Goal: Transaction & Acquisition: Book appointment/travel/reservation

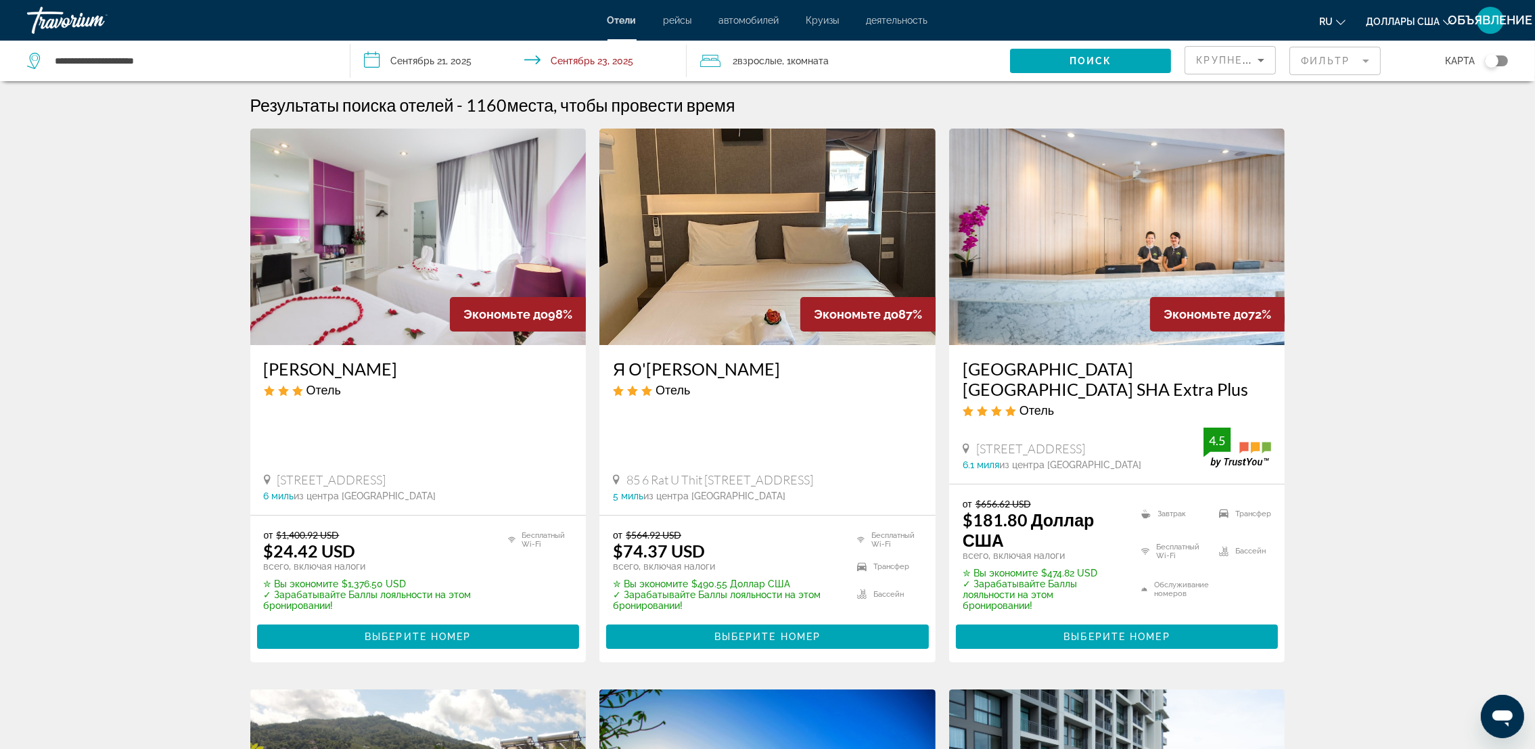
click at [1337, 66] on mat-form-field "Фильтр" at bounding box center [1335, 61] width 91 height 28
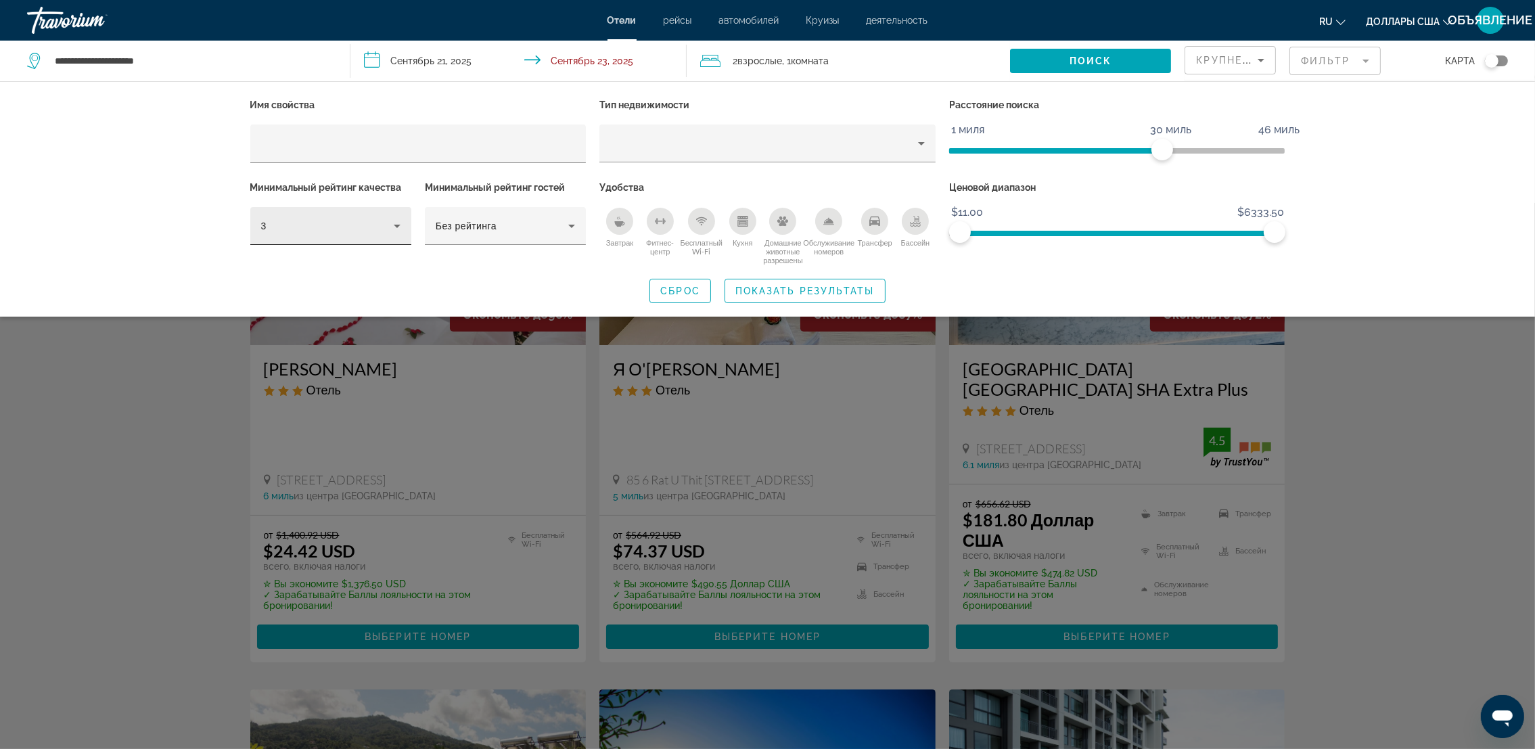
click at [408, 223] on div "3" at bounding box center [330, 226] width 161 height 38
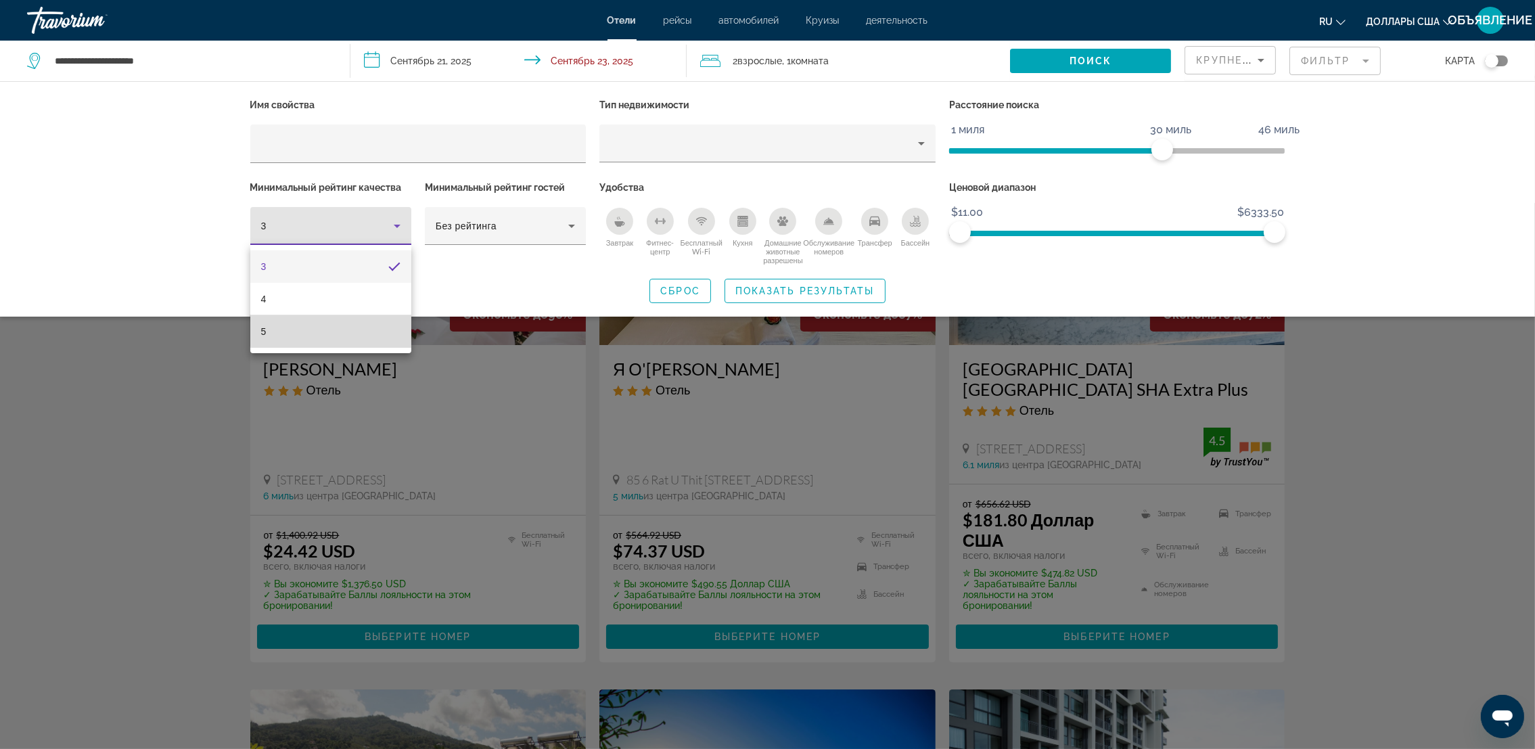
click at [374, 319] on mat-option "5" at bounding box center [330, 331] width 161 height 32
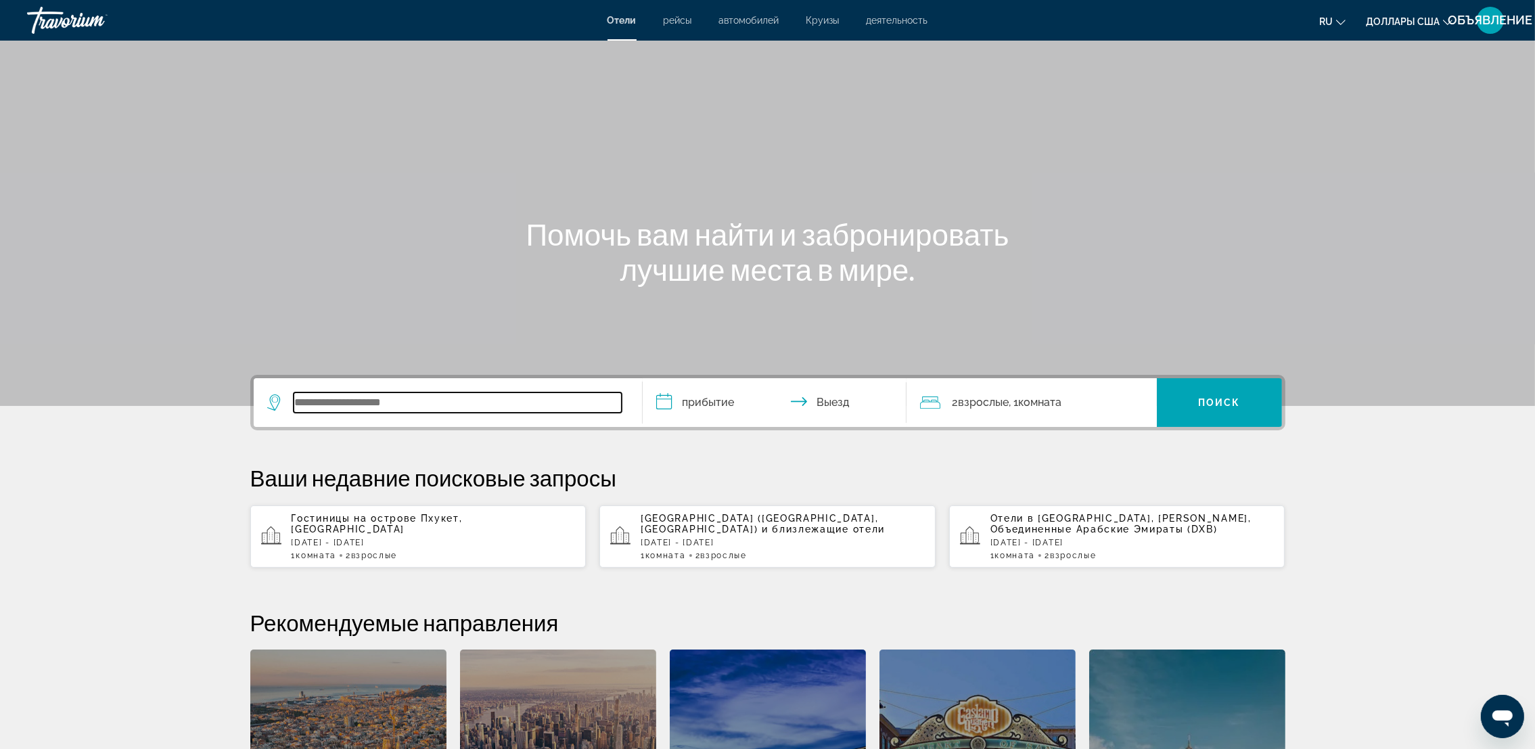
click at [426, 403] on input "Виджет поиска" at bounding box center [458, 402] width 328 height 20
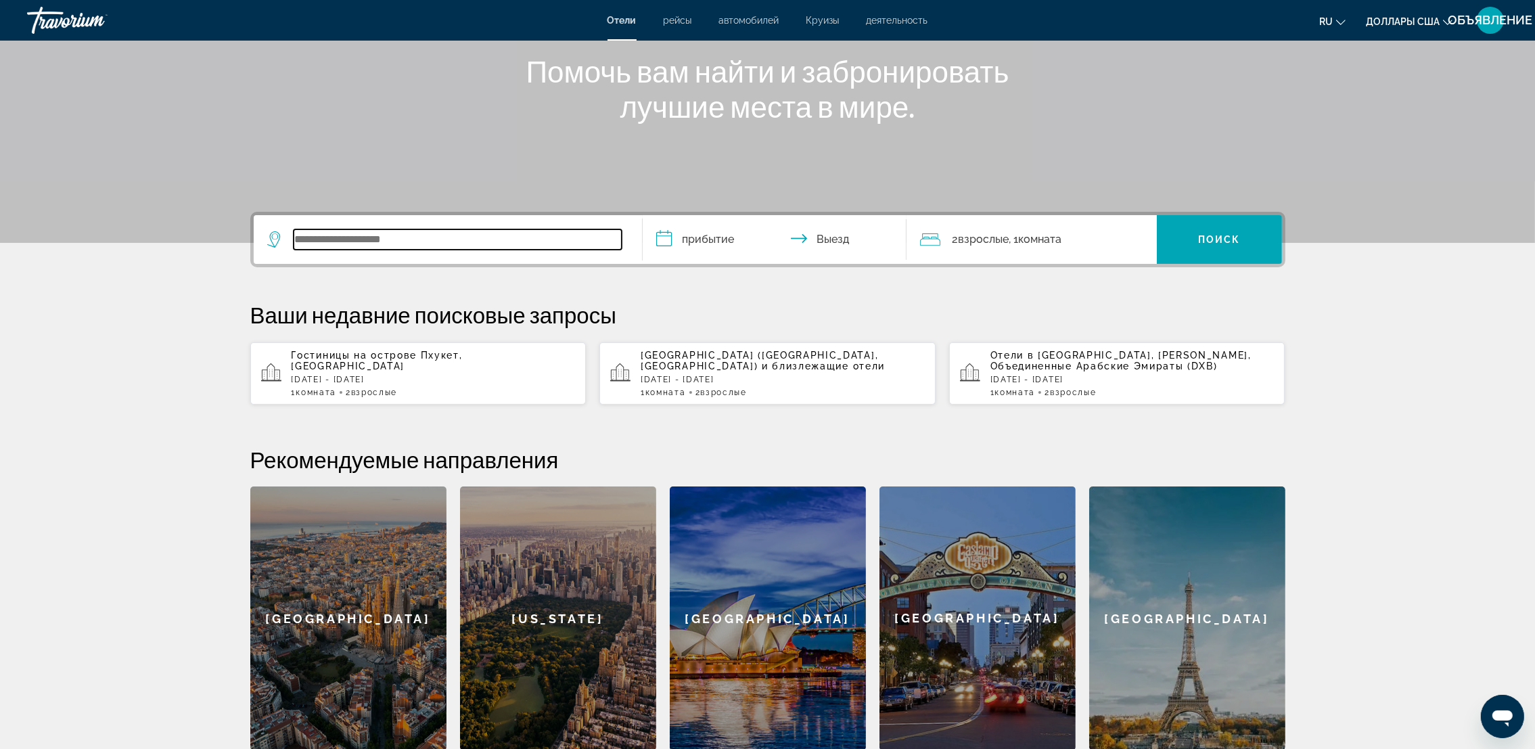
scroll to position [330, 0]
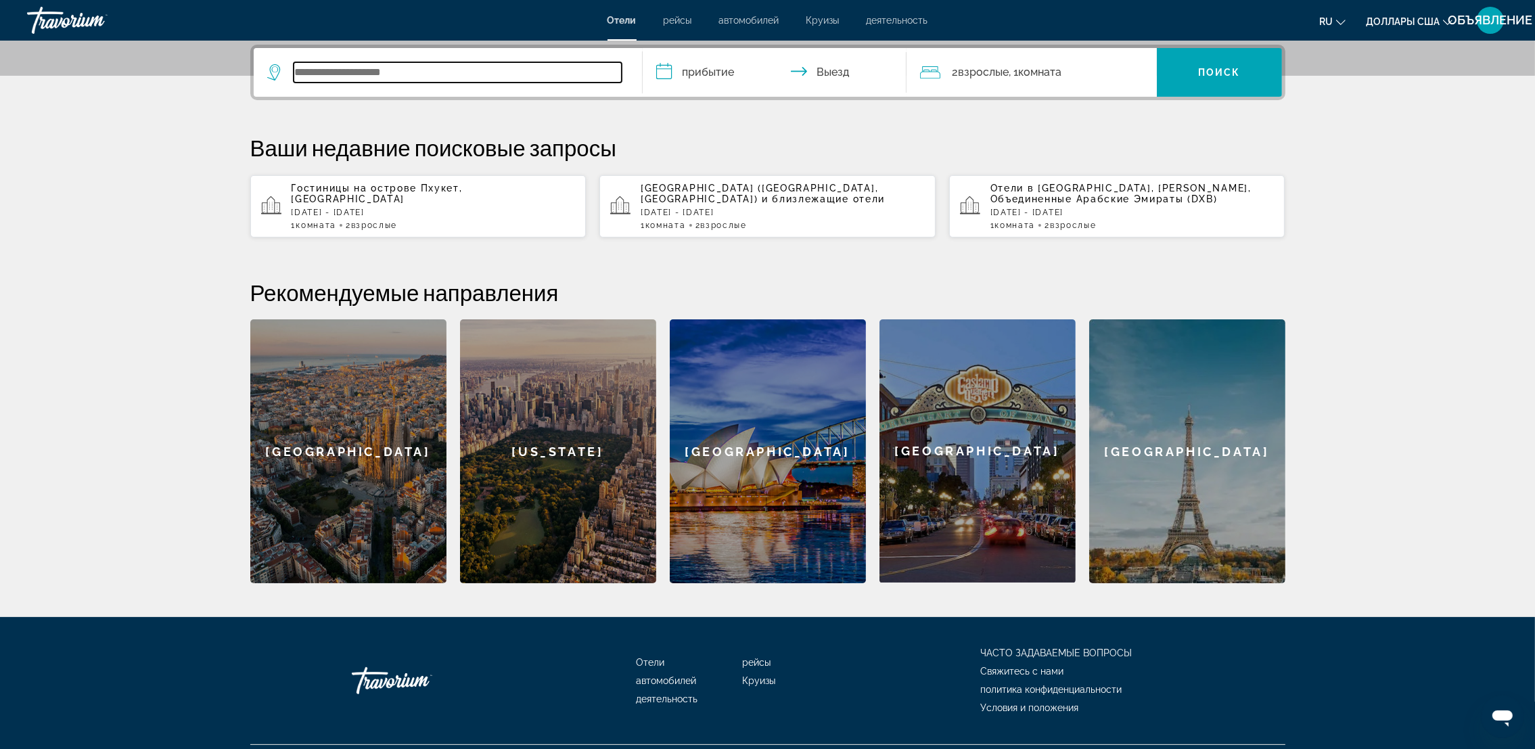
click at [318, 74] on input "Виджет поиска" at bounding box center [458, 72] width 328 height 20
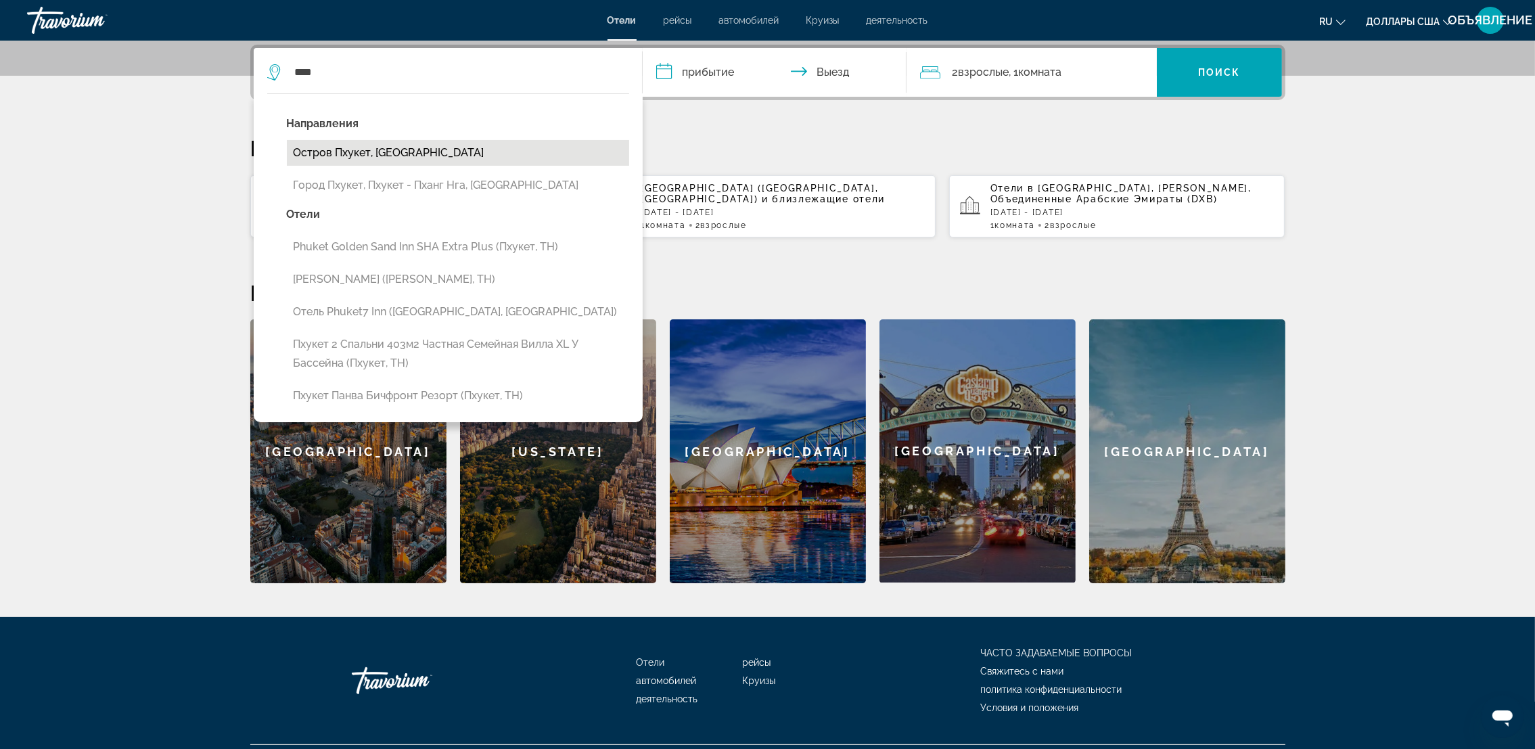
click at [365, 160] on button "Остров Пхукет, [GEOGRAPHIC_DATA]" at bounding box center [458, 153] width 342 height 26
type input "**********"
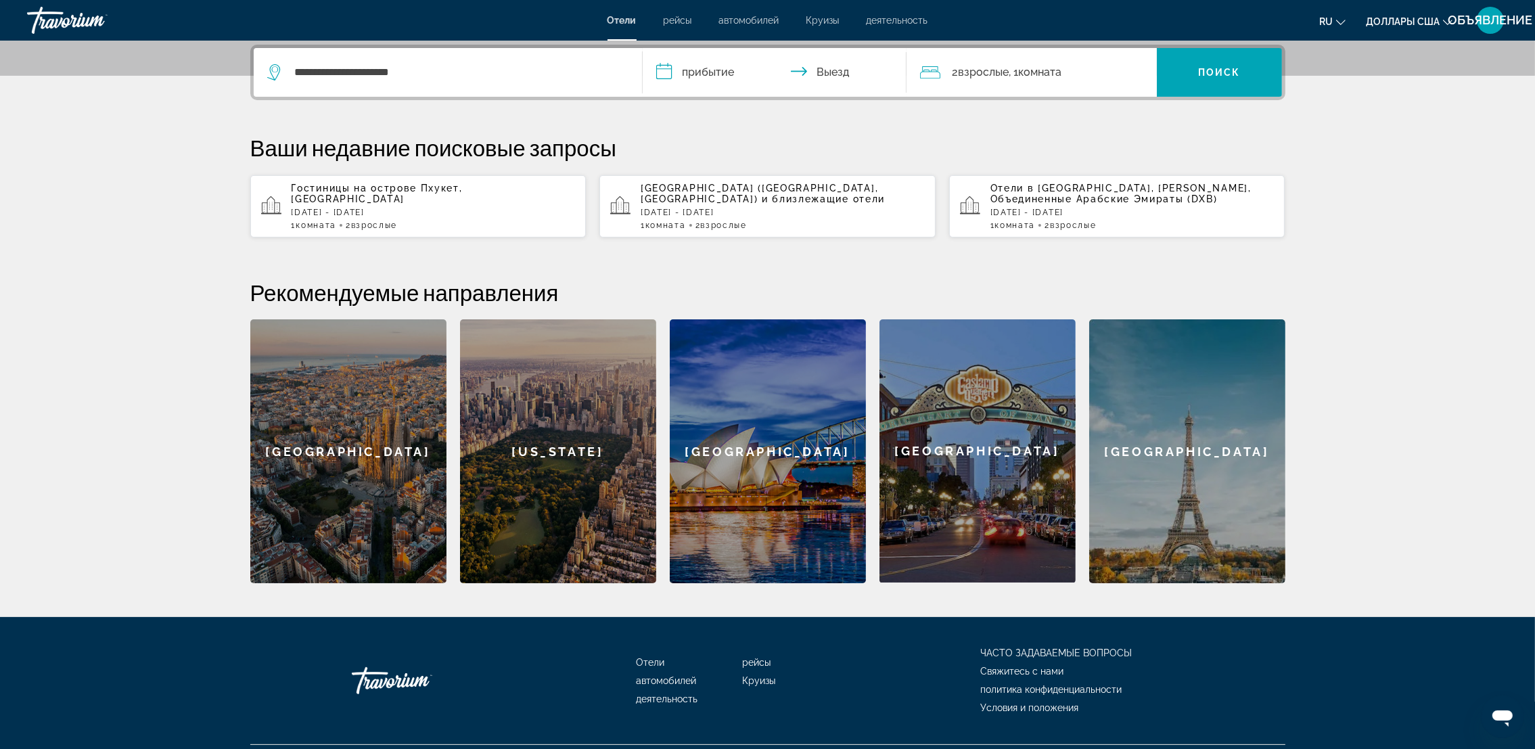
click at [661, 69] on input "**********" at bounding box center [777, 74] width 269 height 53
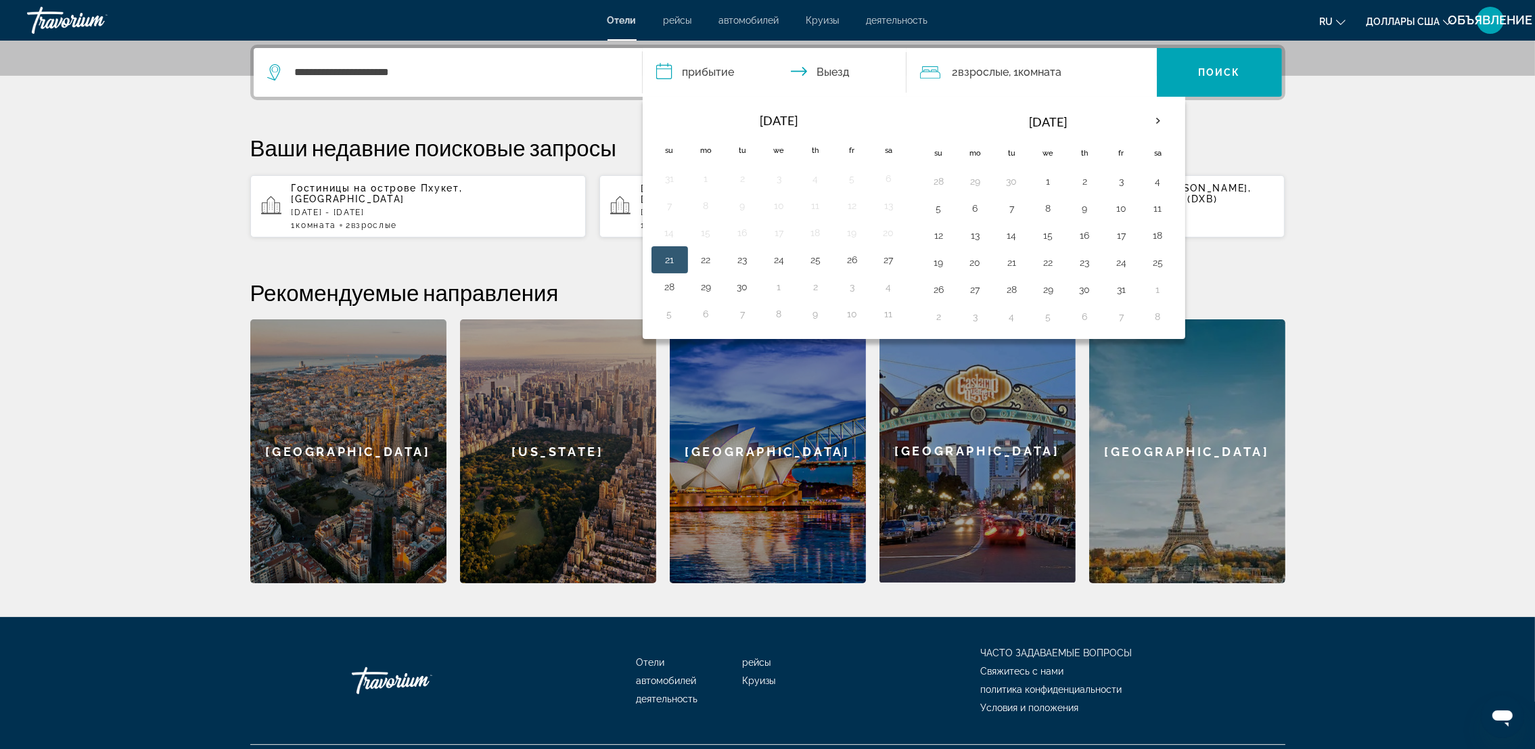
click at [677, 259] on button "21" at bounding box center [670, 259] width 22 height 19
click at [746, 264] on button "23" at bounding box center [743, 259] width 22 height 19
type input "**********"
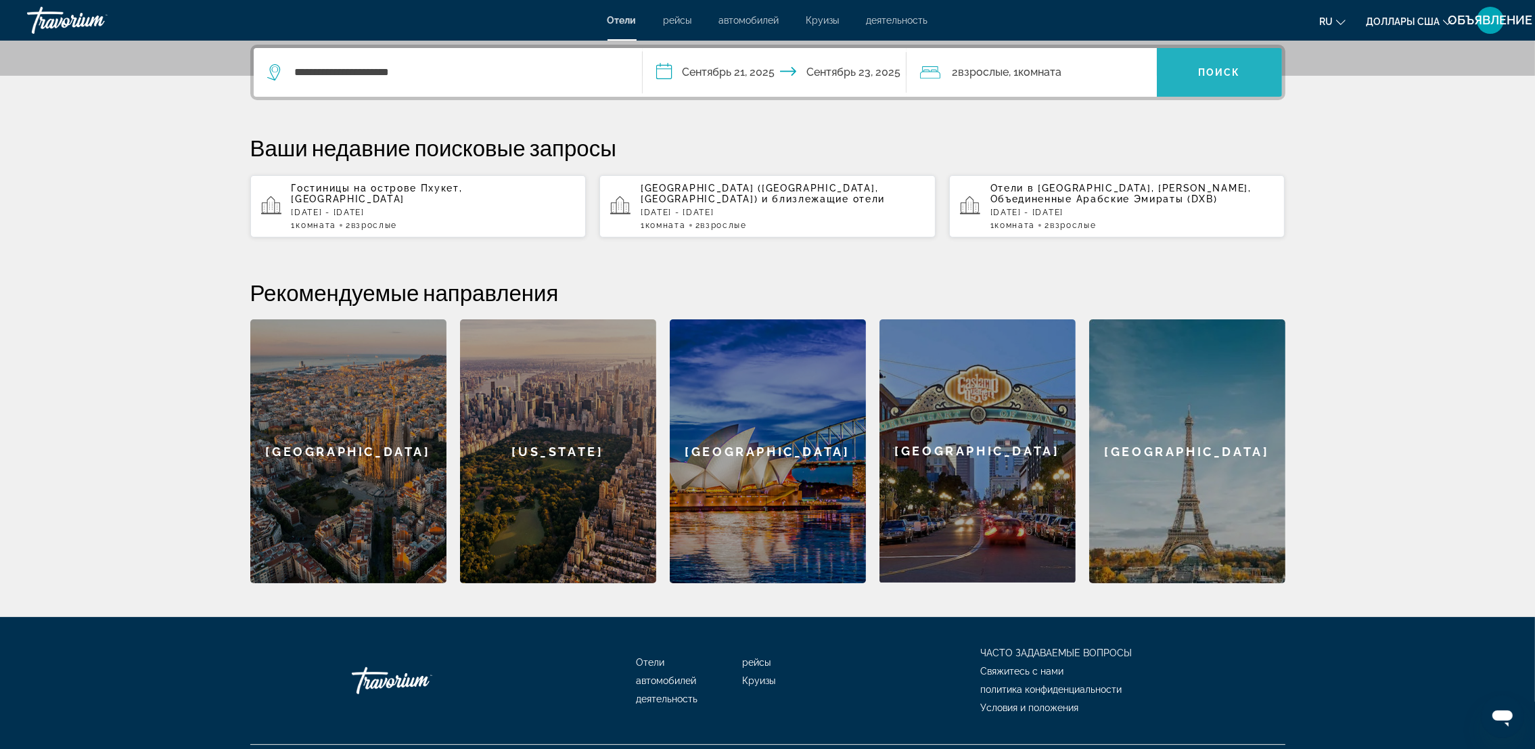
click at [1204, 81] on span "Виджет поиска" at bounding box center [1219, 72] width 125 height 32
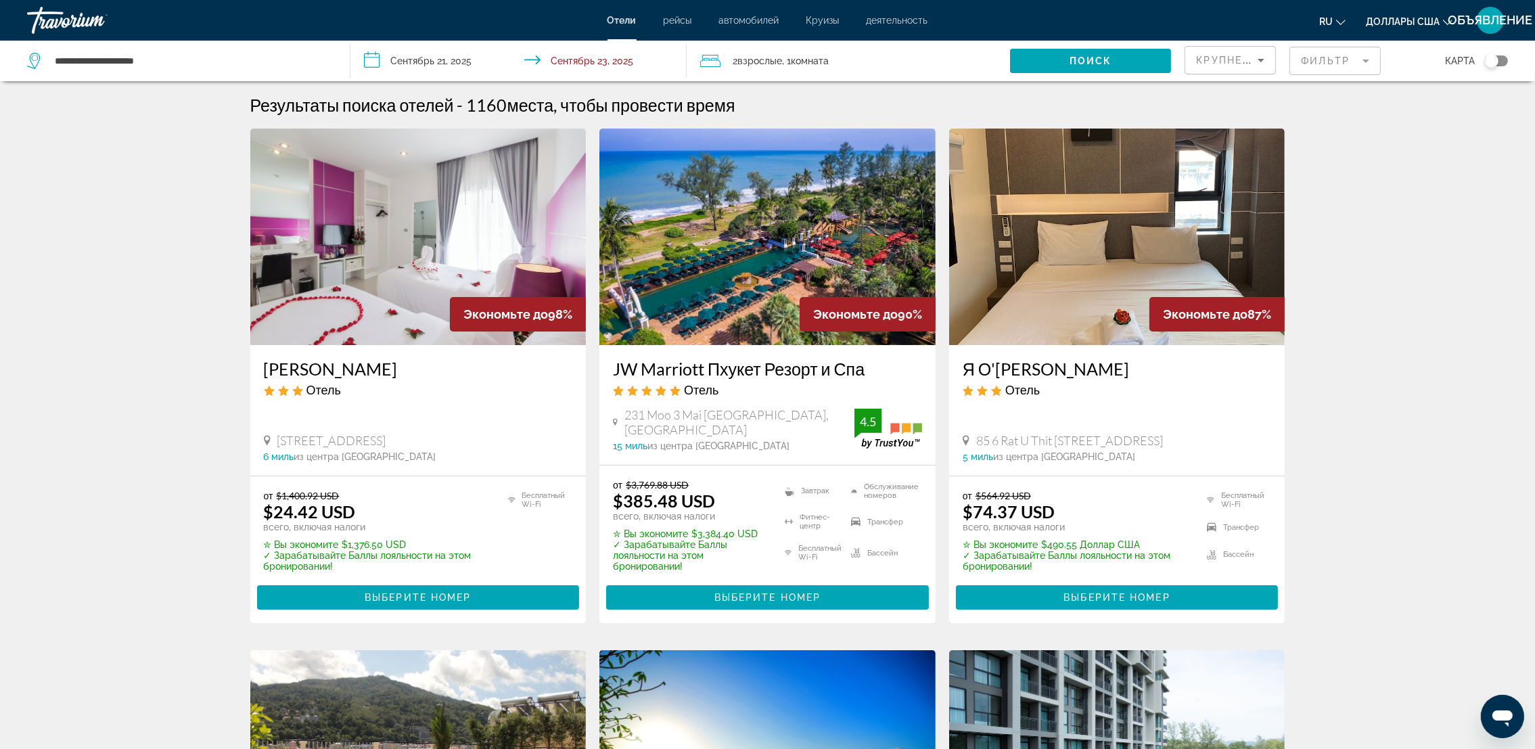
click at [1349, 57] on mat-form-field "Фильтр" at bounding box center [1335, 61] width 91 height 28
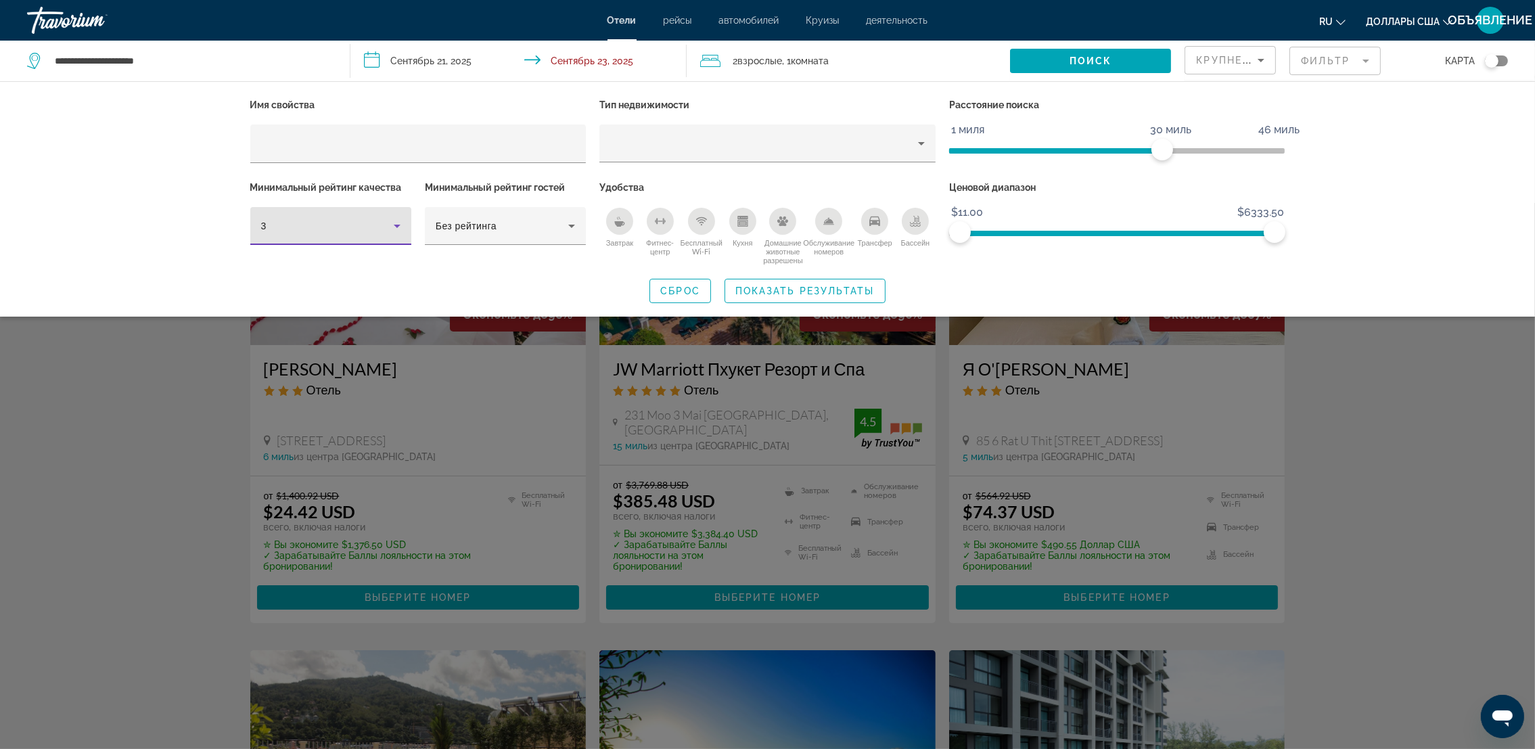
click at [391, 222] on icon "Фильтры отелей" at bounding box center [397, 226] width 16 height 16
click at [388, 319] on mat-option "5" at bounding box center [330, 331] width 161 height 32
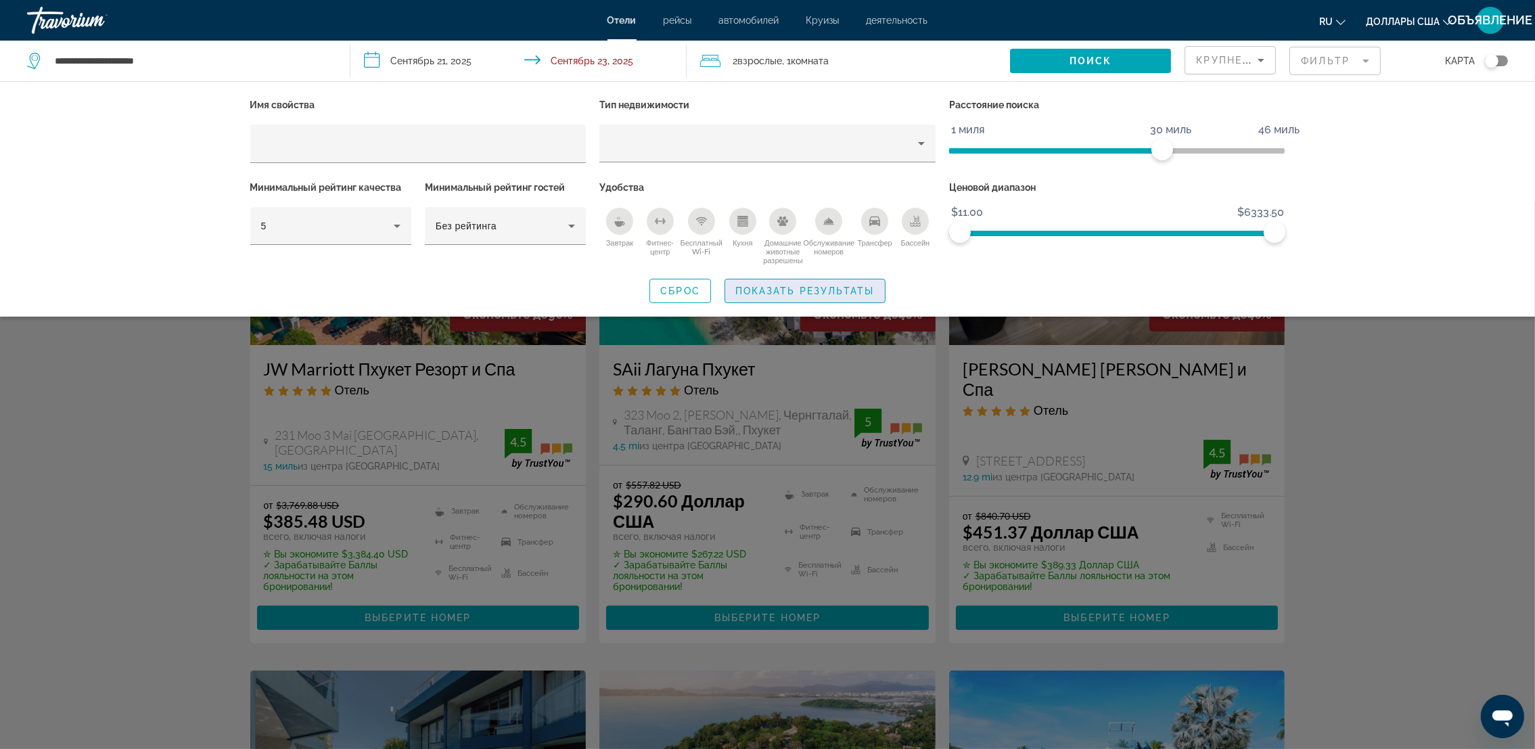
click at [782, 288] on span "Показать результаты" at bounding box center [805, 291] width 139 height 11
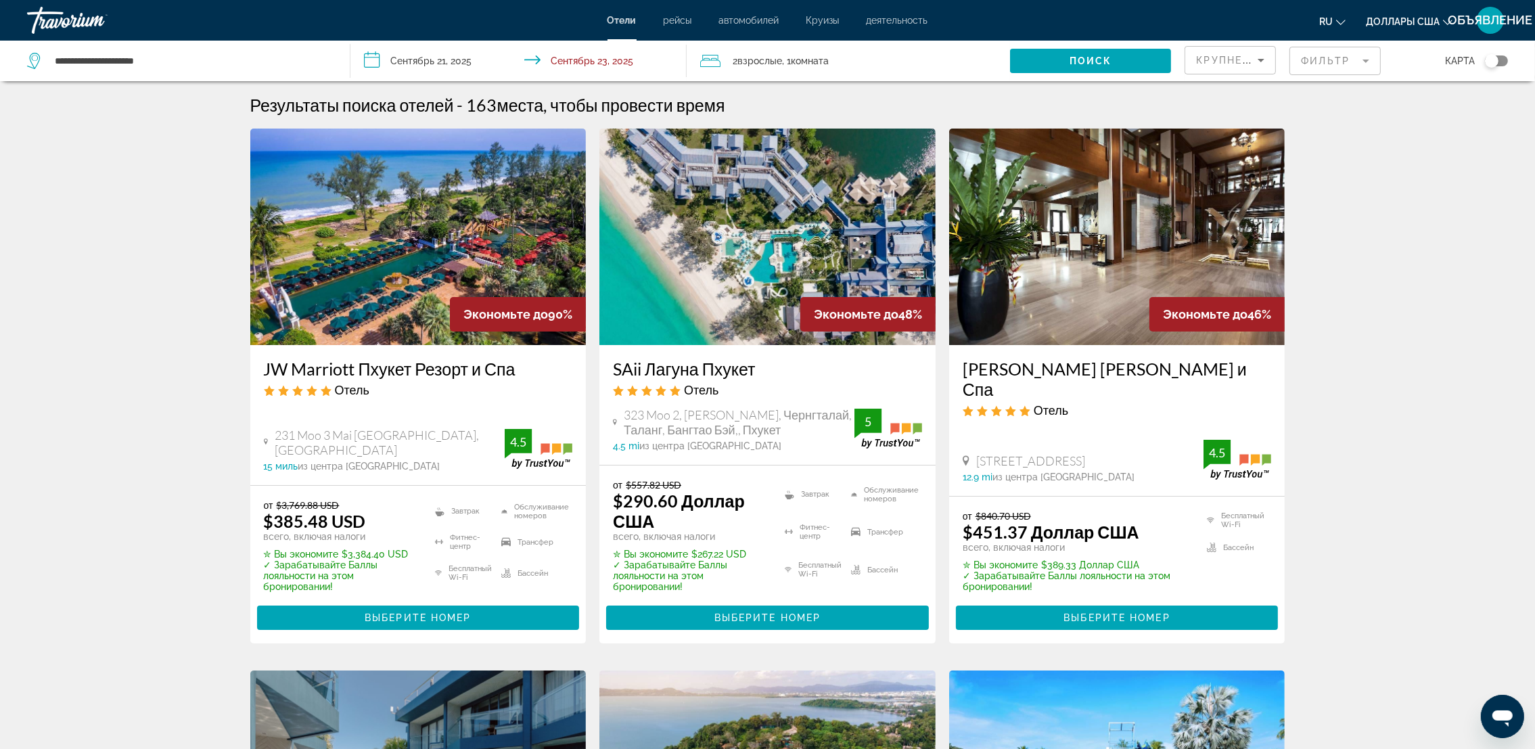
click at [1501, 60] on div "Переключить карту" at bounding box center [1496, 60] width 23 height 11
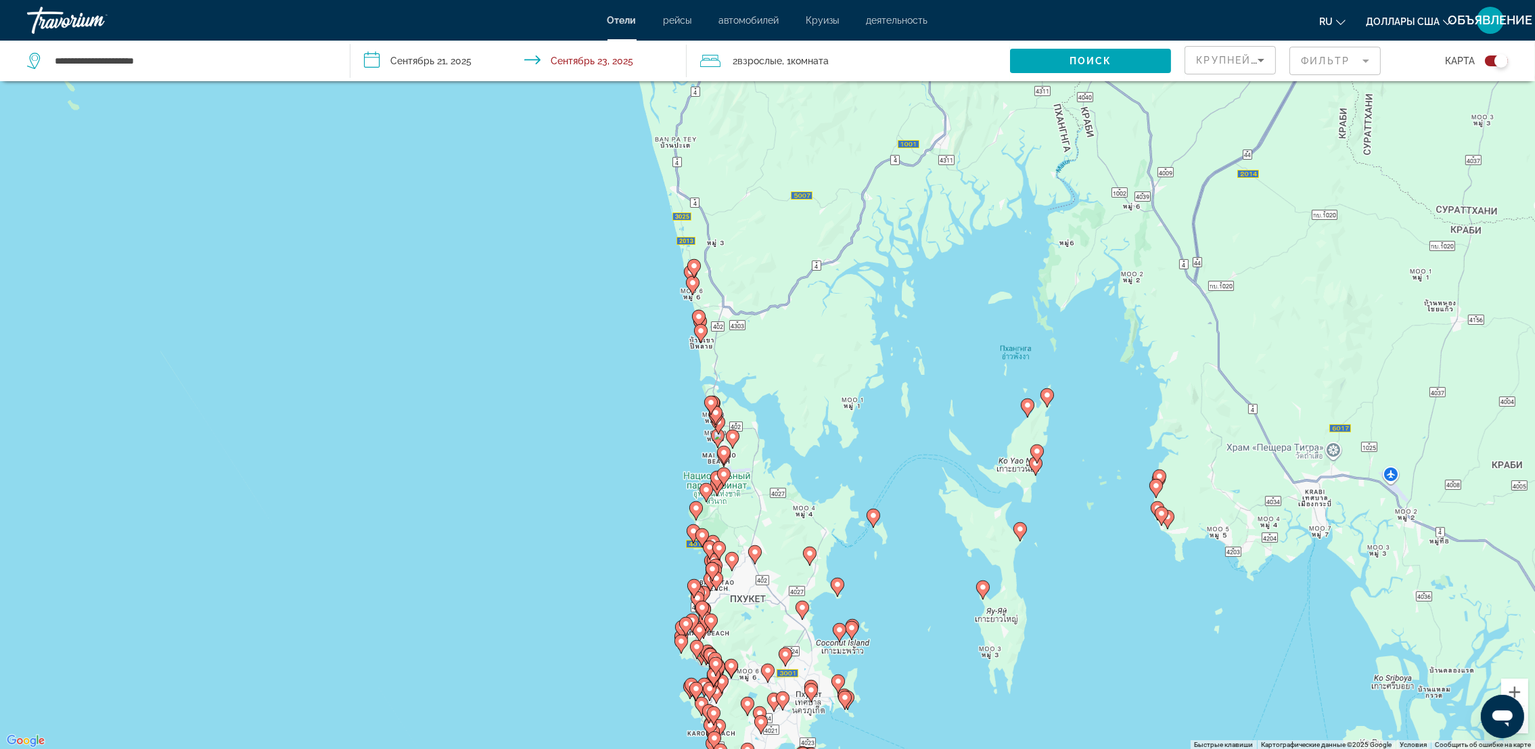
drag, startPoint x: 758, startPoint y: 312, endPoint x: 767, endPoint y: 634, distance: 322.2
click at [767, 634] on div "Чтобы активировать перетаскивание с помощью клавиатуры, нажмите Alt + Ввод. Пос…" at bounding box center [767, 375] width 1535 height 749
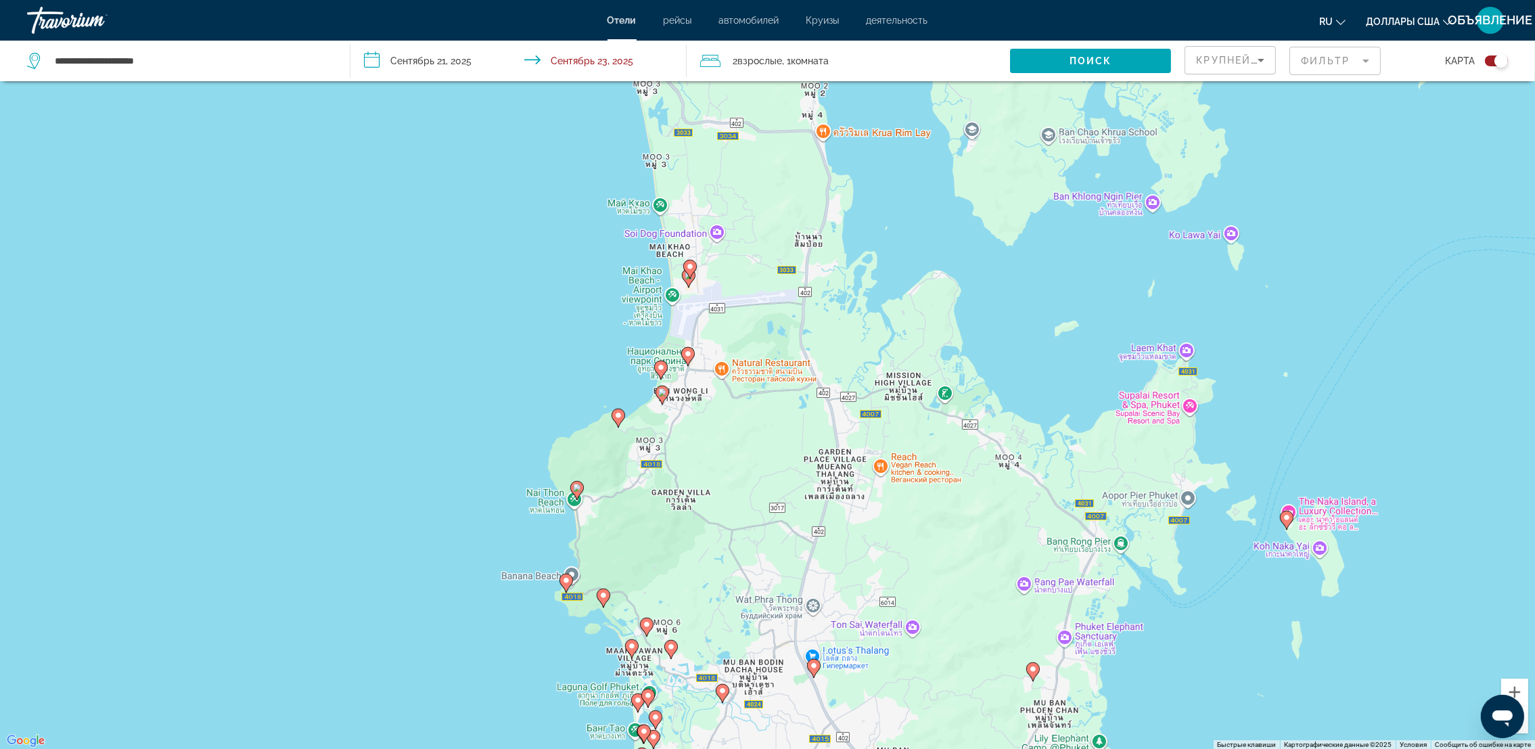
drag, startPoint x: 637, startPoint y: 224, endPoint x: 765, endPoint y: 718, distance: 510.4
click at [765, 718] on div "Чтобы активировать перетаскивание с помощью клавиатуры, нажмите Alt + Ввод. Пос…" at bounding box center [767, 375] width 1535 height 749
click at [690, 350] on image "Основное содержание" at bounding box center [688, 354] width 8 height 8
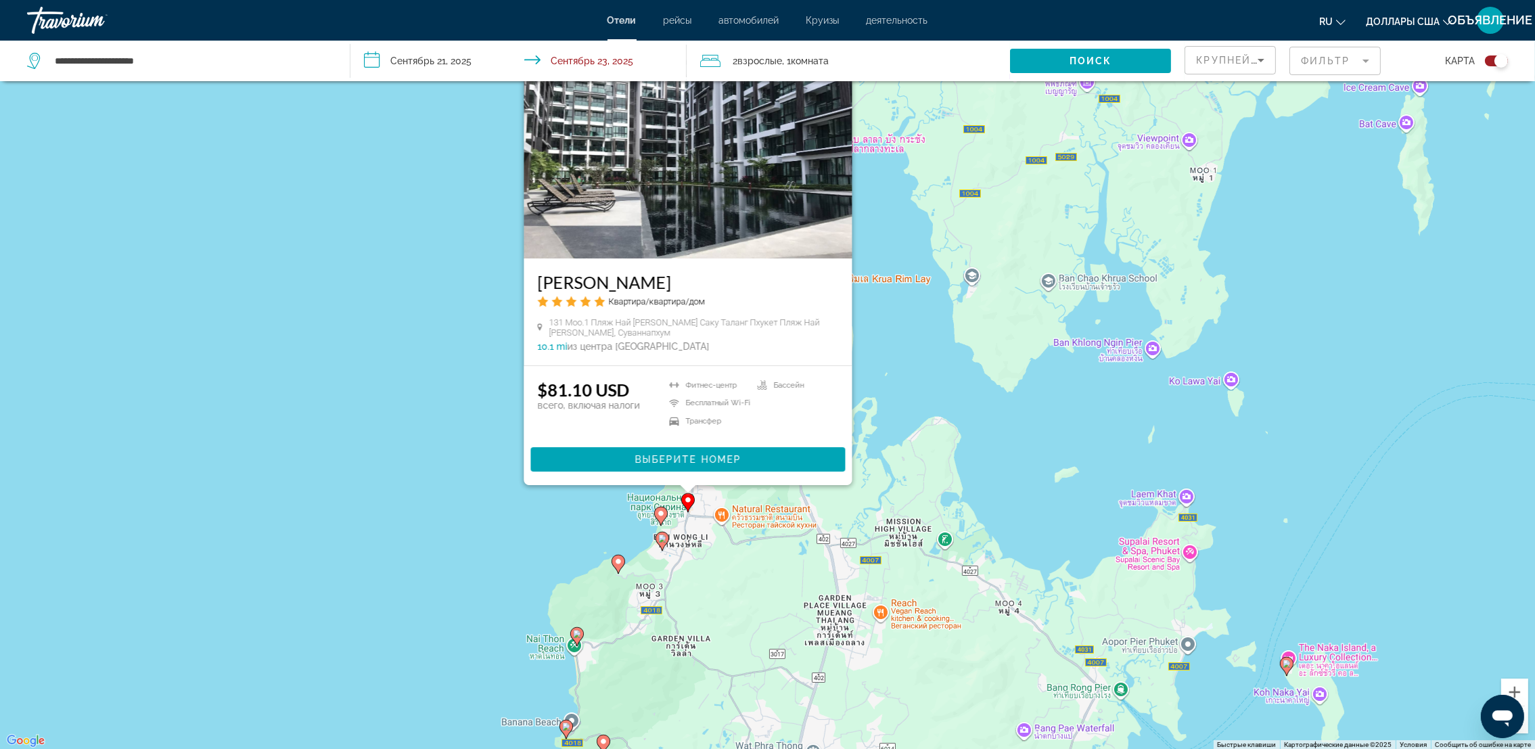
click at [661, 511] on image "Основное содержание" at bounding box center [661, 514] width 8 height 8
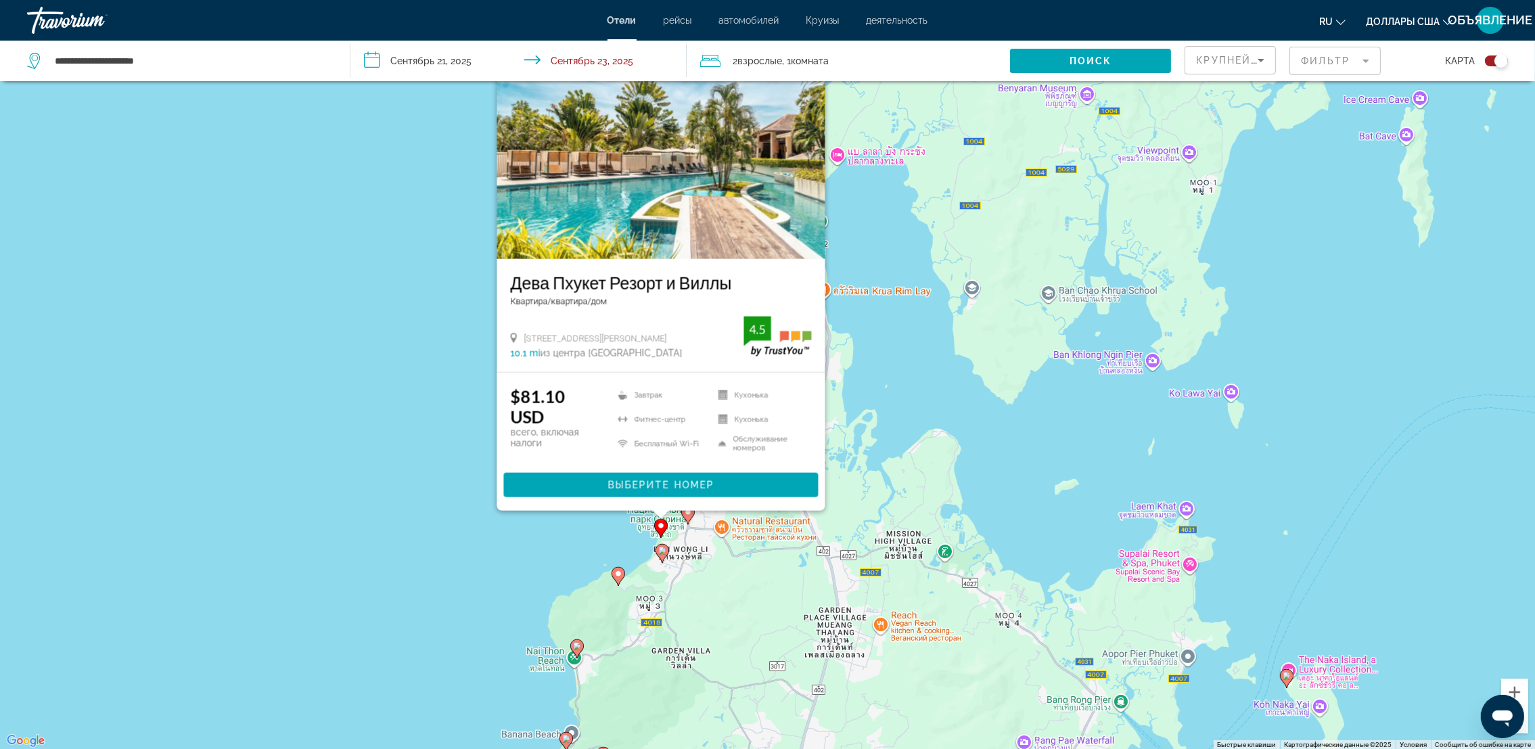
click at [662, 554] on image "Основное содержание" at bounding box center [662, 551] width 8 height 8
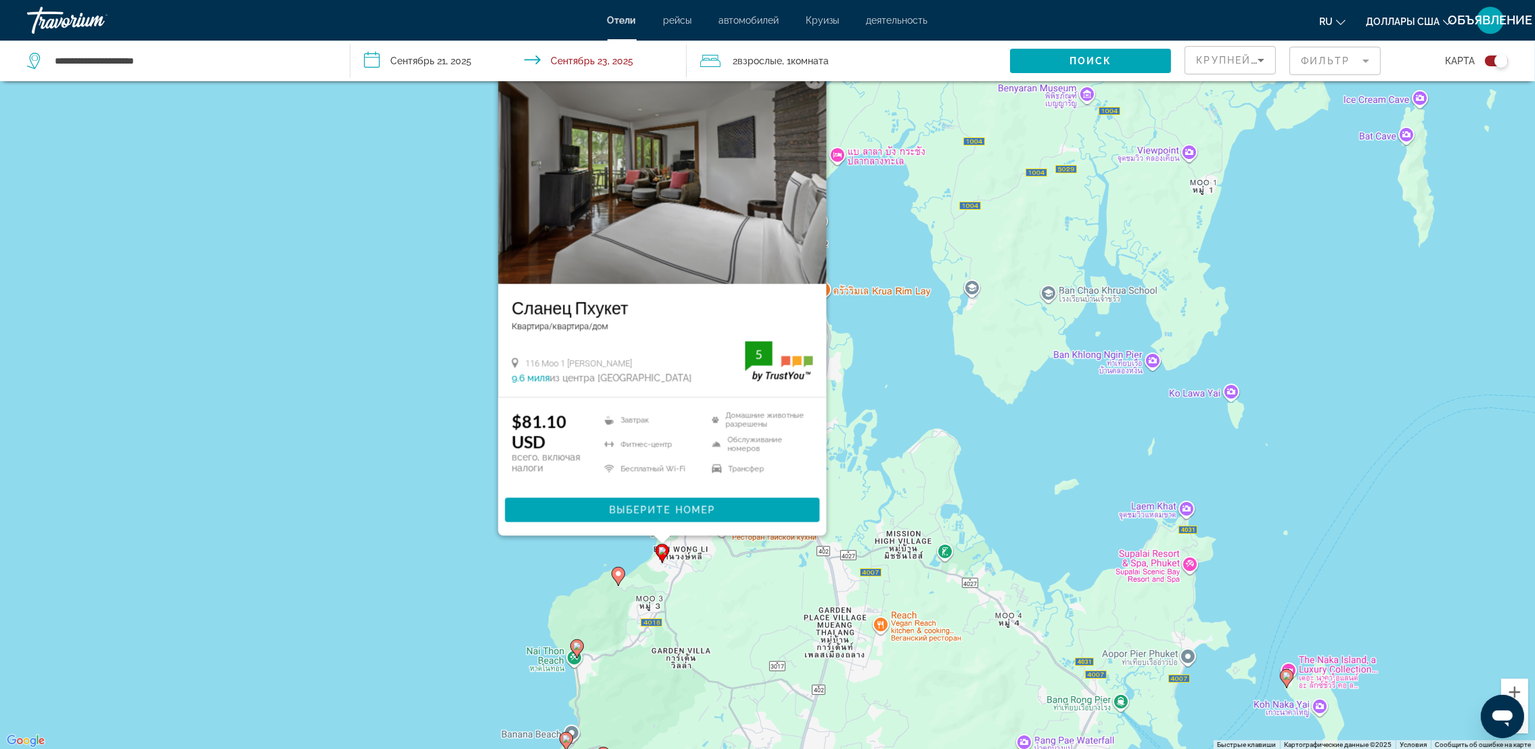
click at [616, 577] on image "Основное содержание" at bounding box center [618, 574] width 8 height 8
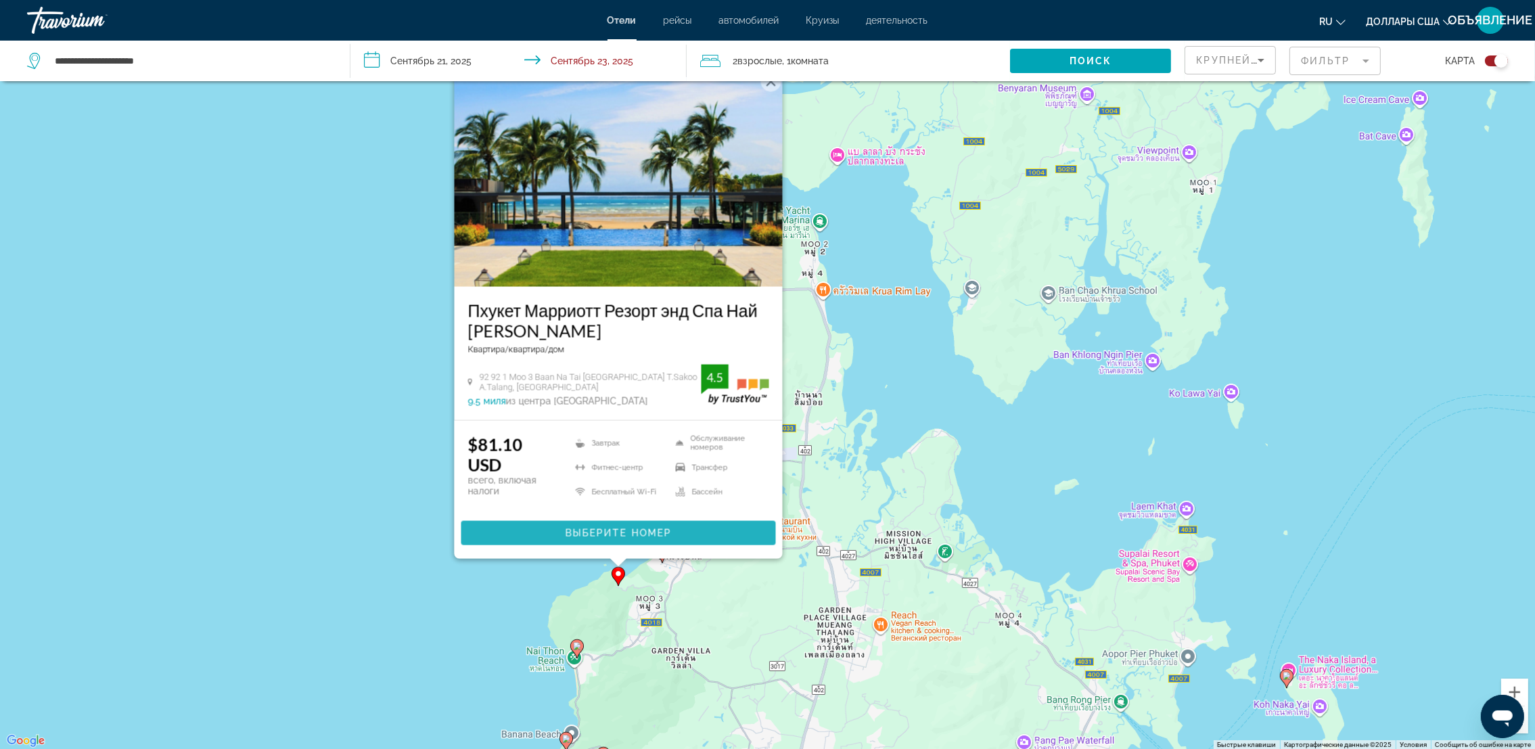
click at [619, 528] on span "Выберите номер" at bounding box center [618, 533] width 106 height 11
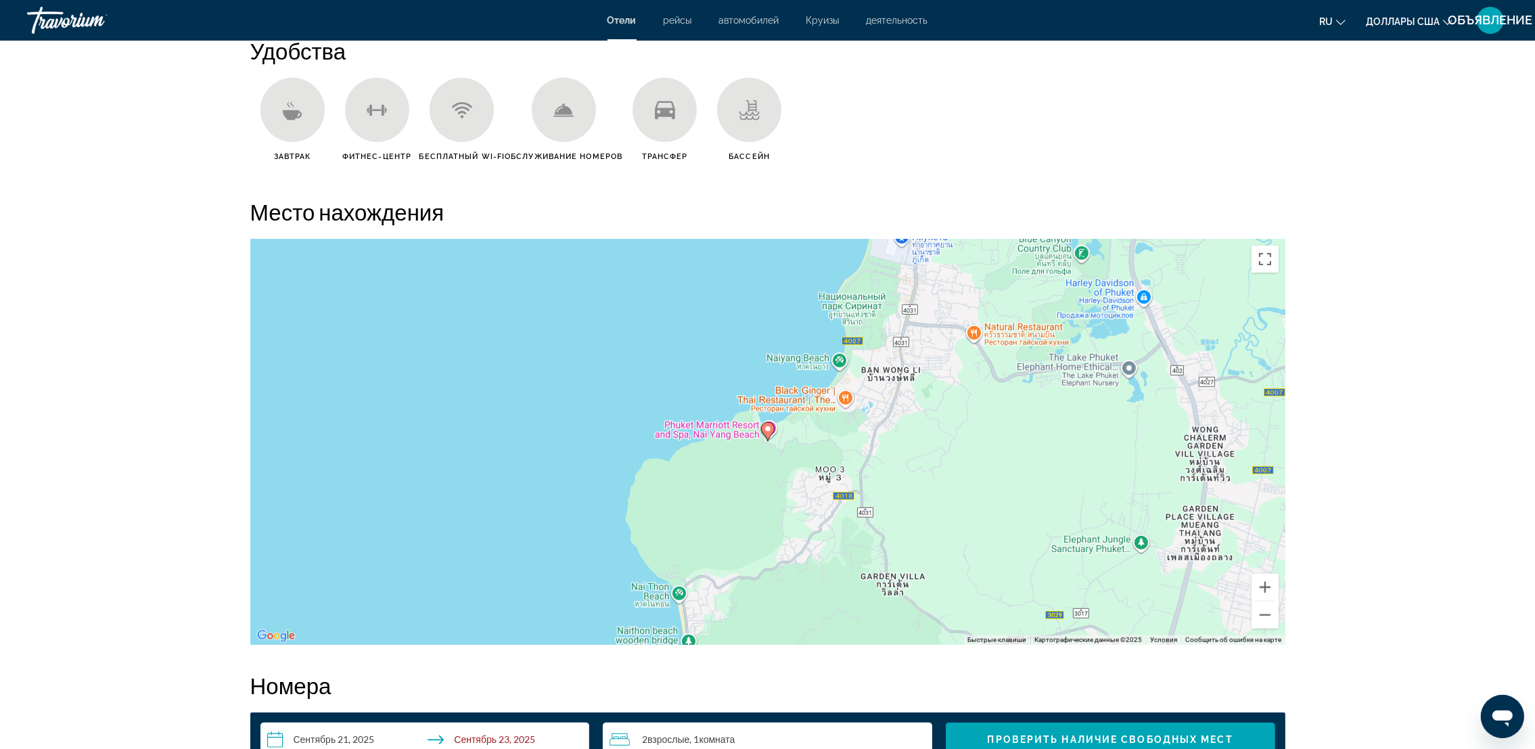
scroll to position [814, 0]
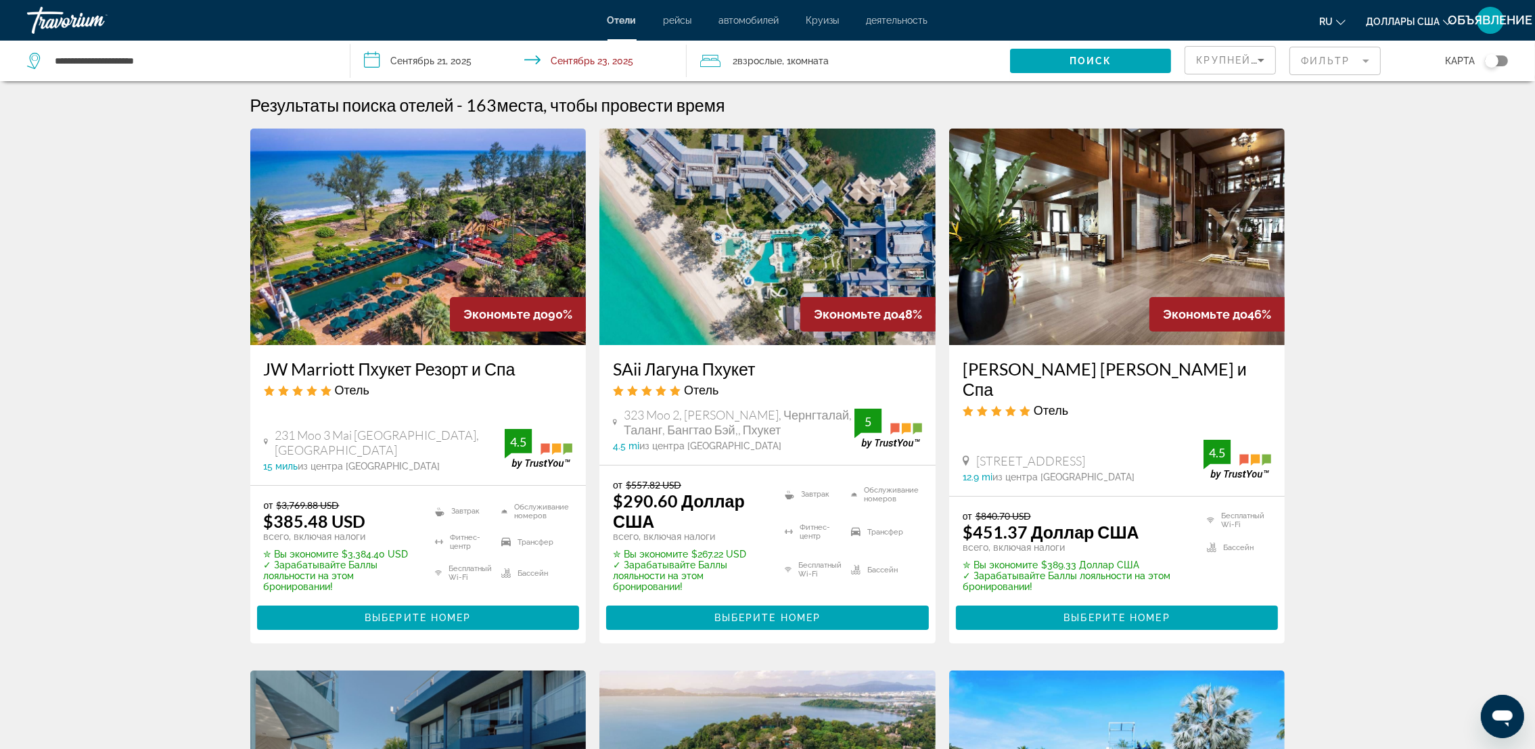
click at [1504, 62] on div "Переключить карту" at bounding box center [1496, 60] width 23 height 11
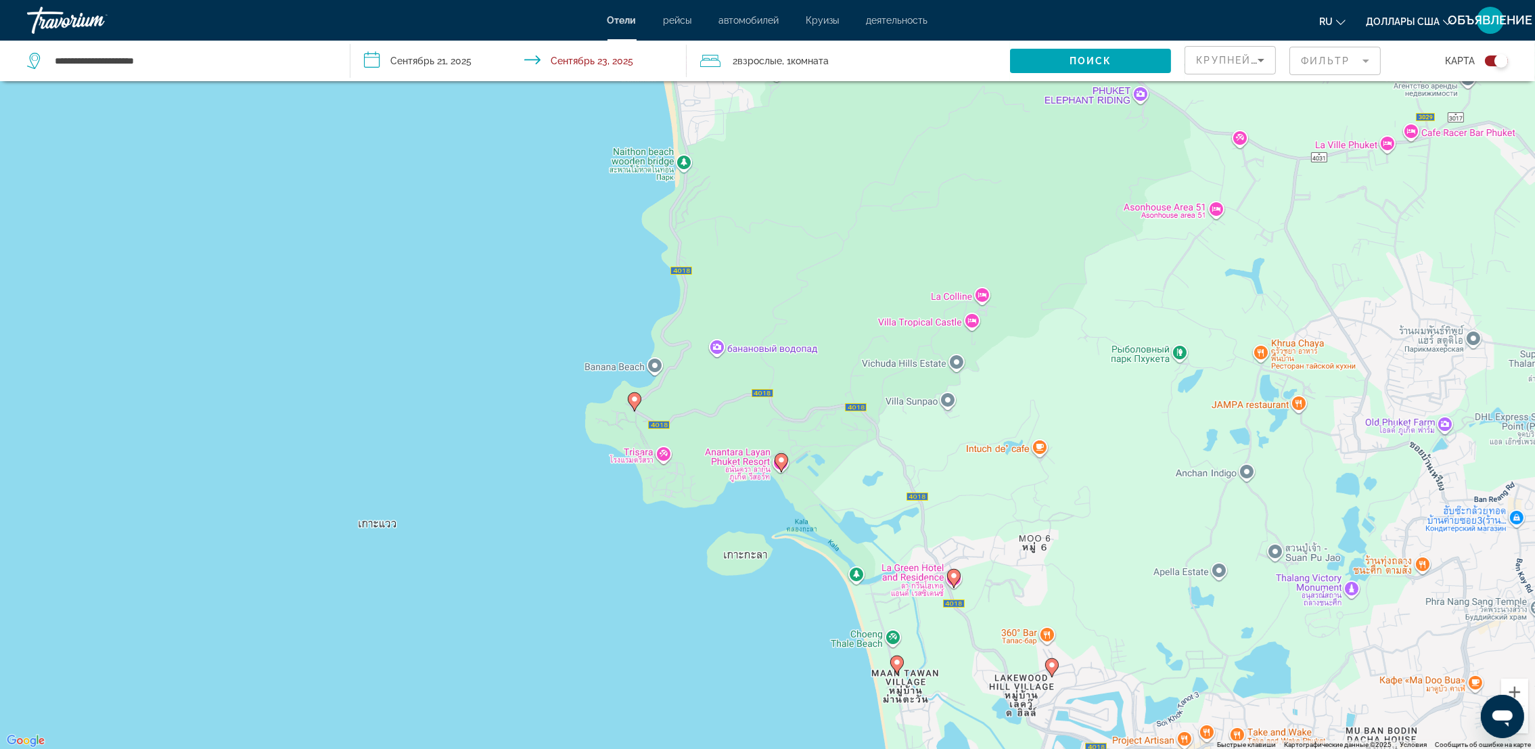
drag, startPoint x: 970, startPoint y: 455, endPoint x: 993, endPoint y: 801, distance: 346.5
click at [993, 669] on html "**********" at bounding box center [767, 293] width 1535 height 749
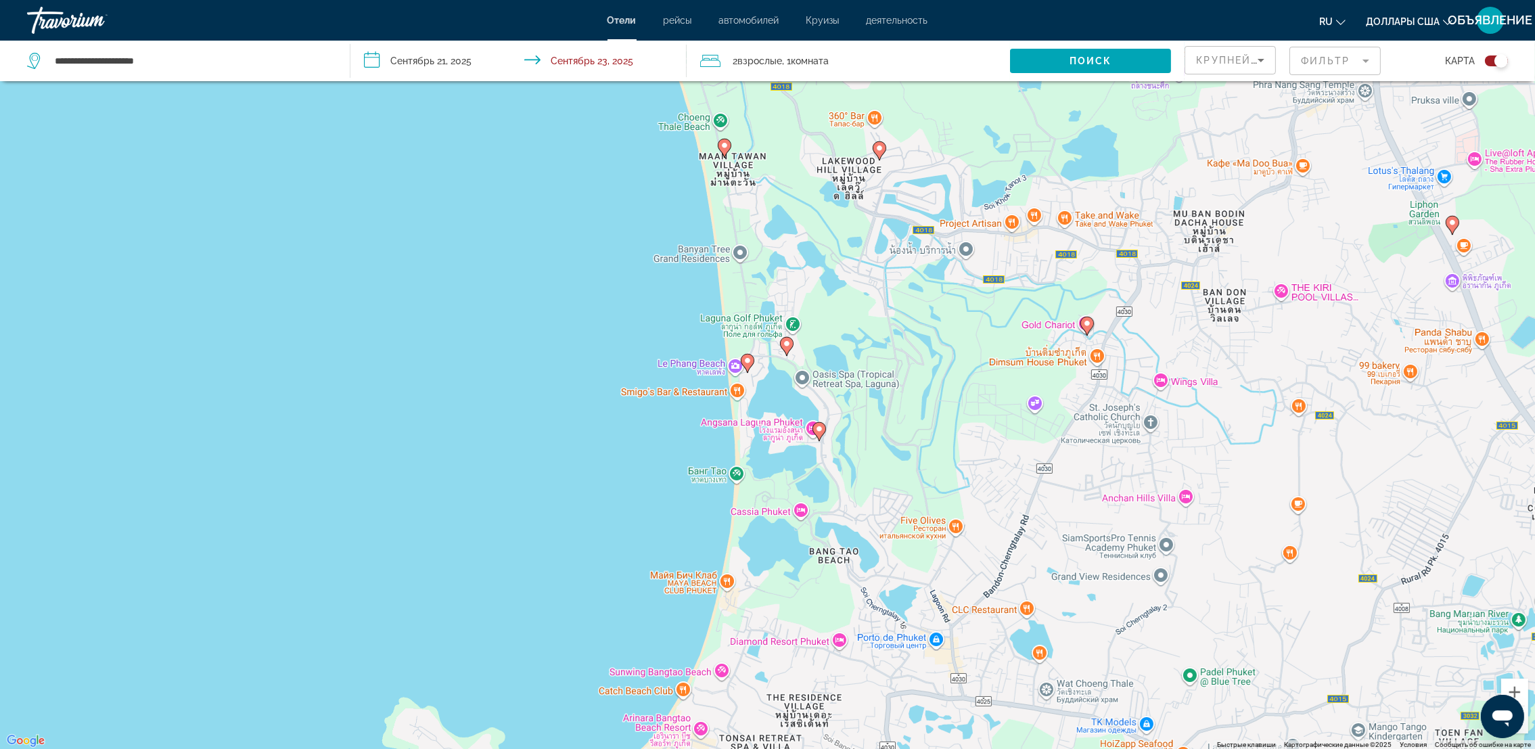
drag, startPoint x: 966, startPoint y: 660, endPoint x: 776, endPoint y: 175, distance: 521.5
click at [776, 175] on div "Чтобы активировать перетаскивание с помощью клавиатуры, нажмите Alt + Ввод. Пос…" at bounding box center [767, 375] width 1535 height 749
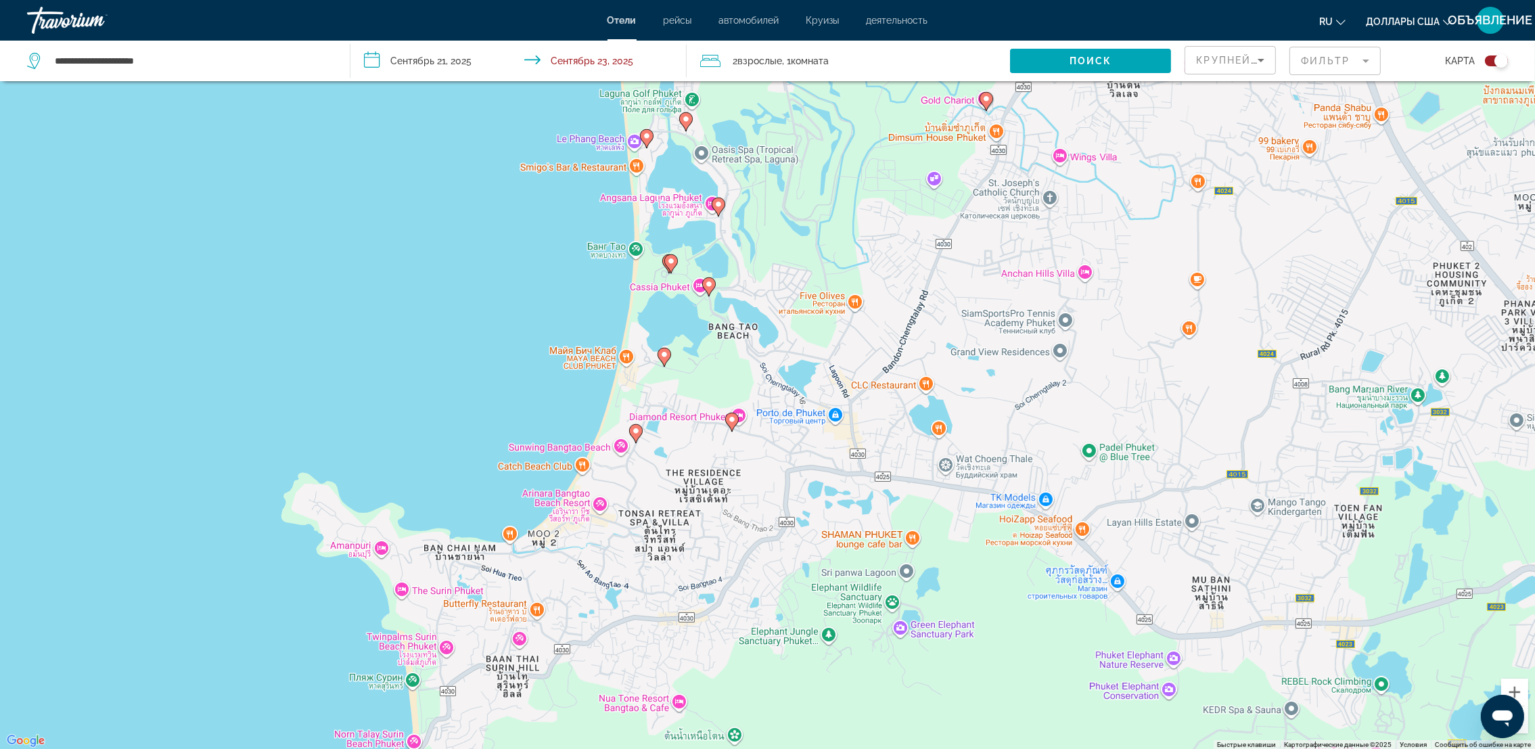
drag, startPoint x: 851, startPoint y: 554, endPoint x: 753, endPoint y: 74, distance: 489.7
click at [753, 74] on div "**********" at bounding box center [767, 416] width 1535 height 830
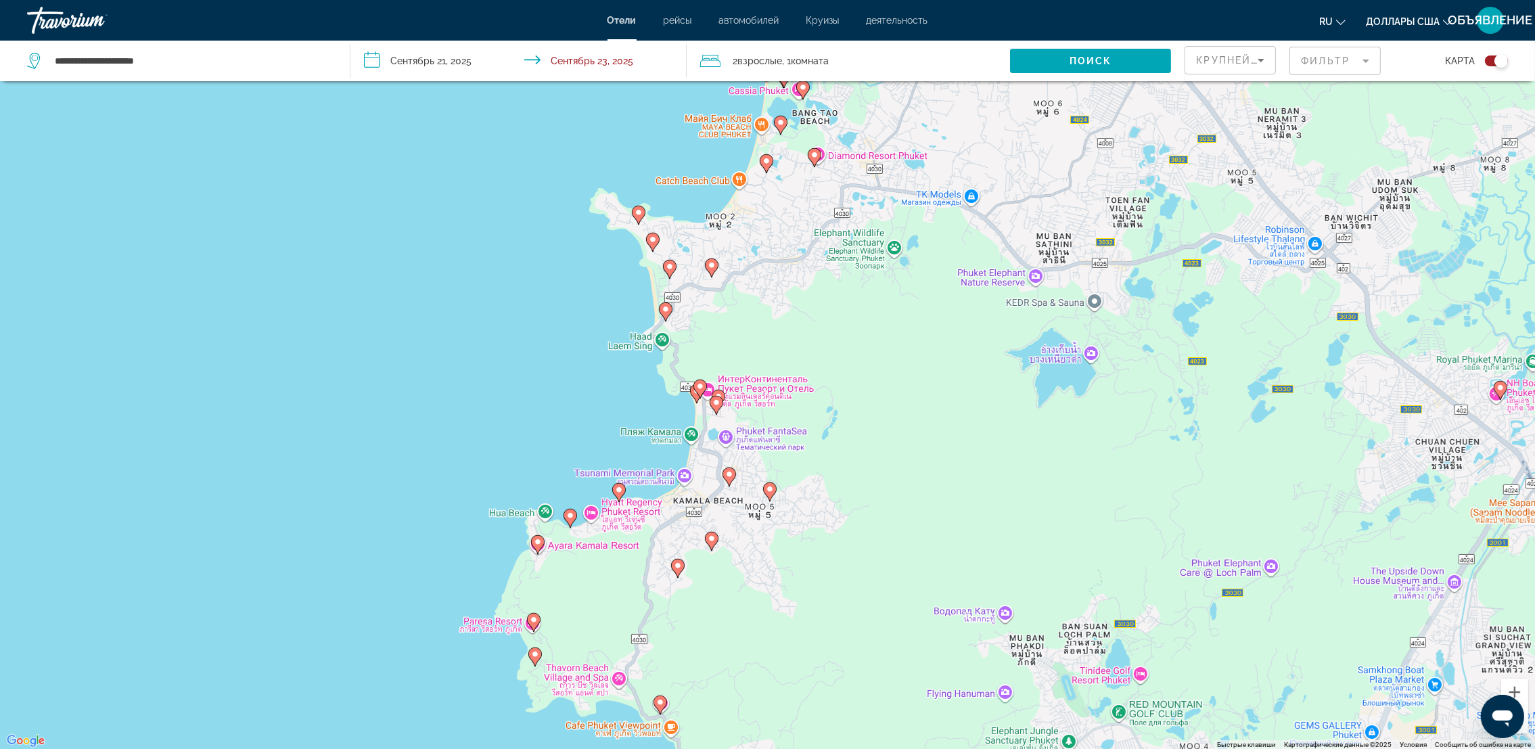
drag, startPoint x: 693, startPoint y: 532, endPoint x: 769, endPoint y: 284, distance: 259.6
click at [769, 284] on div "Чтобы активировать перетаскивание с помощью клавиатуры, нажмите Alt + Ввод. Пос…" at bounding box center [767, 375] width 1535 height 749
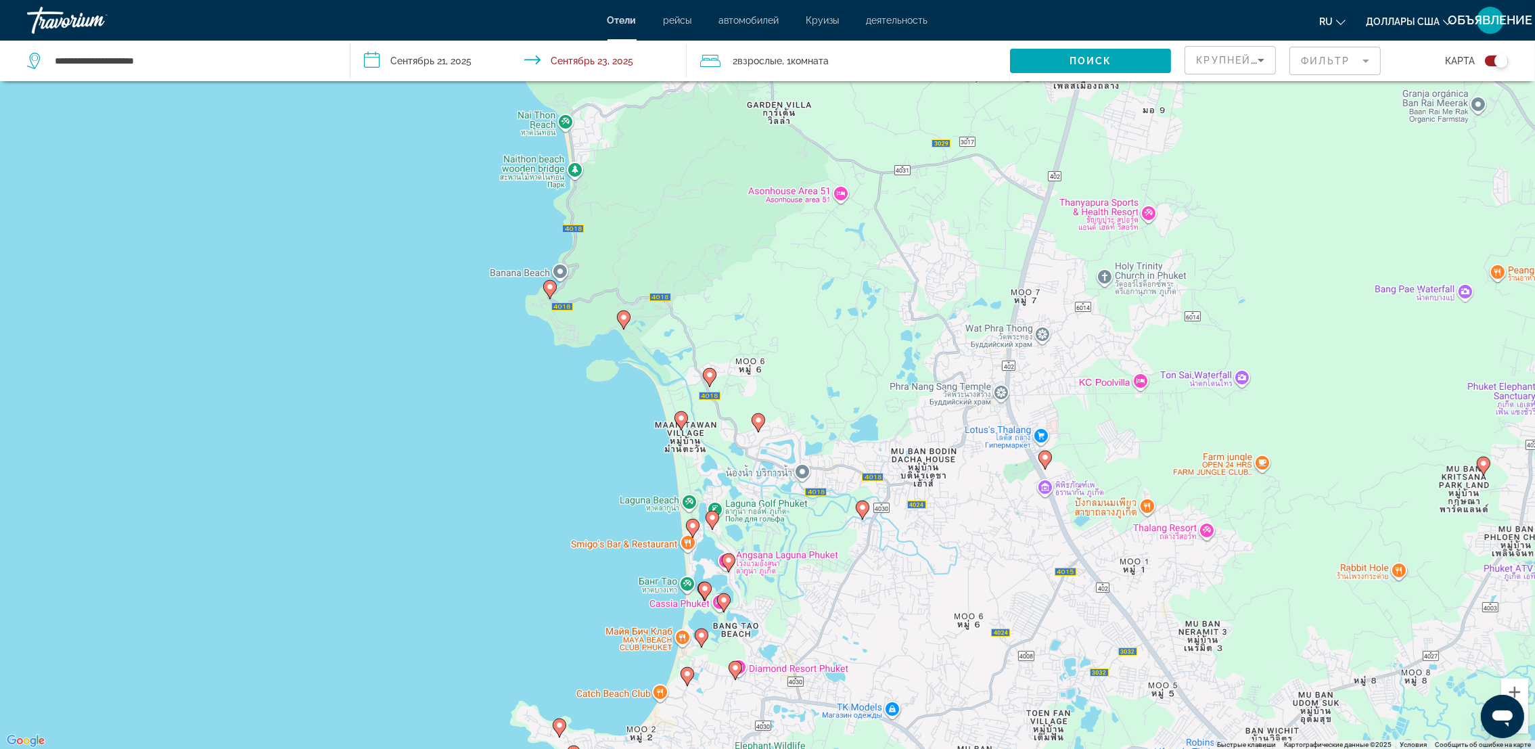
drag, startPoint x: 769, startPoint y: 284, endPoint x: 689, endPoint y: 801, distance: 523.1
click at [689, 669] on html "**********" at bounding box center [767, 293] width 1535 height 749
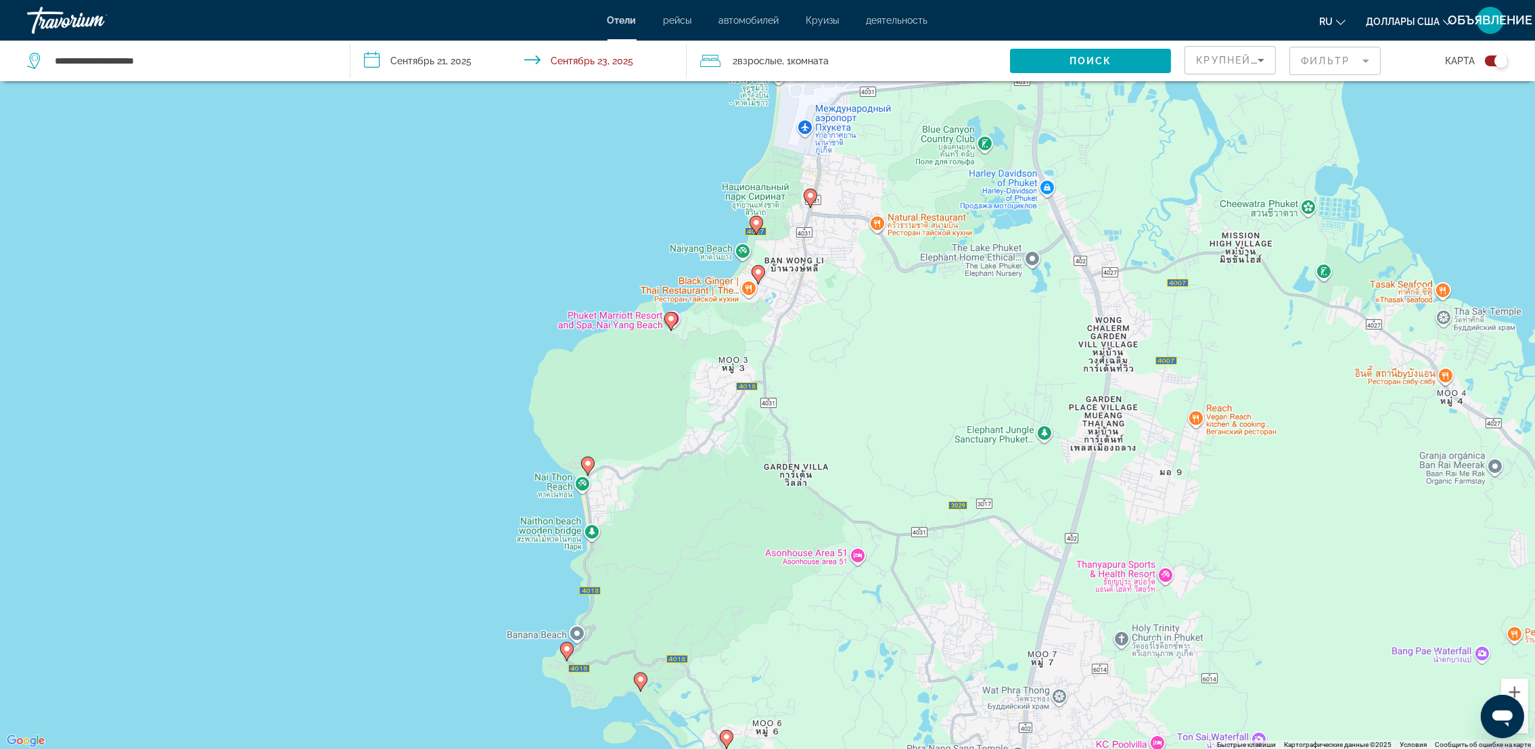
drag, startPoint x: 729, startPoint y: 317, endPoint x: 744, endPoint y: 707, distance: 390.1
click at [744, 707] on div "Чтобы активировать перетаскивание с помощью клавиатуры, нажмите Alt + Ввод. Пос…" at bounding box center [767, 375] width 1535 height 749
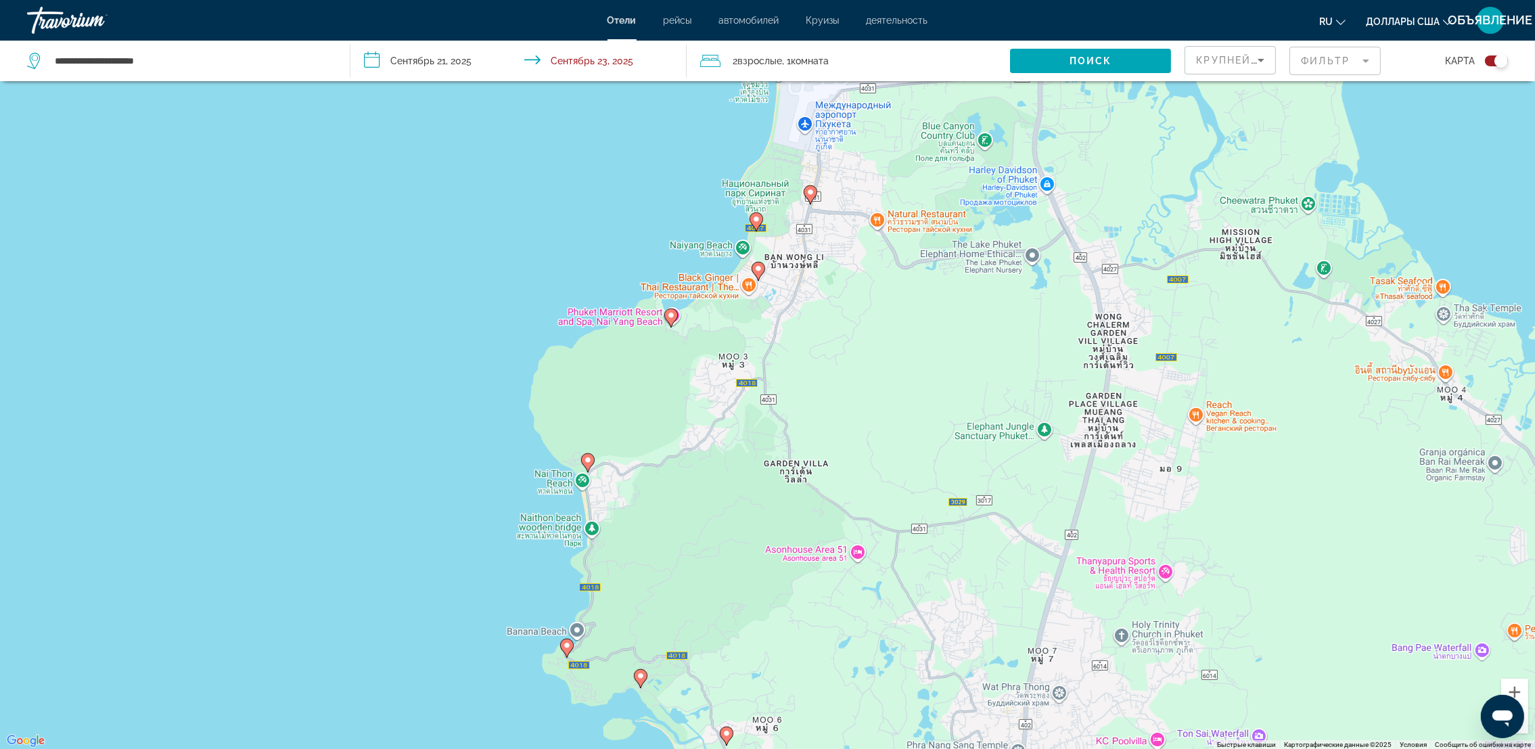
click at [813, 192] on image "Основное содержание" at bounding box center [811, 192] width 8 height 8
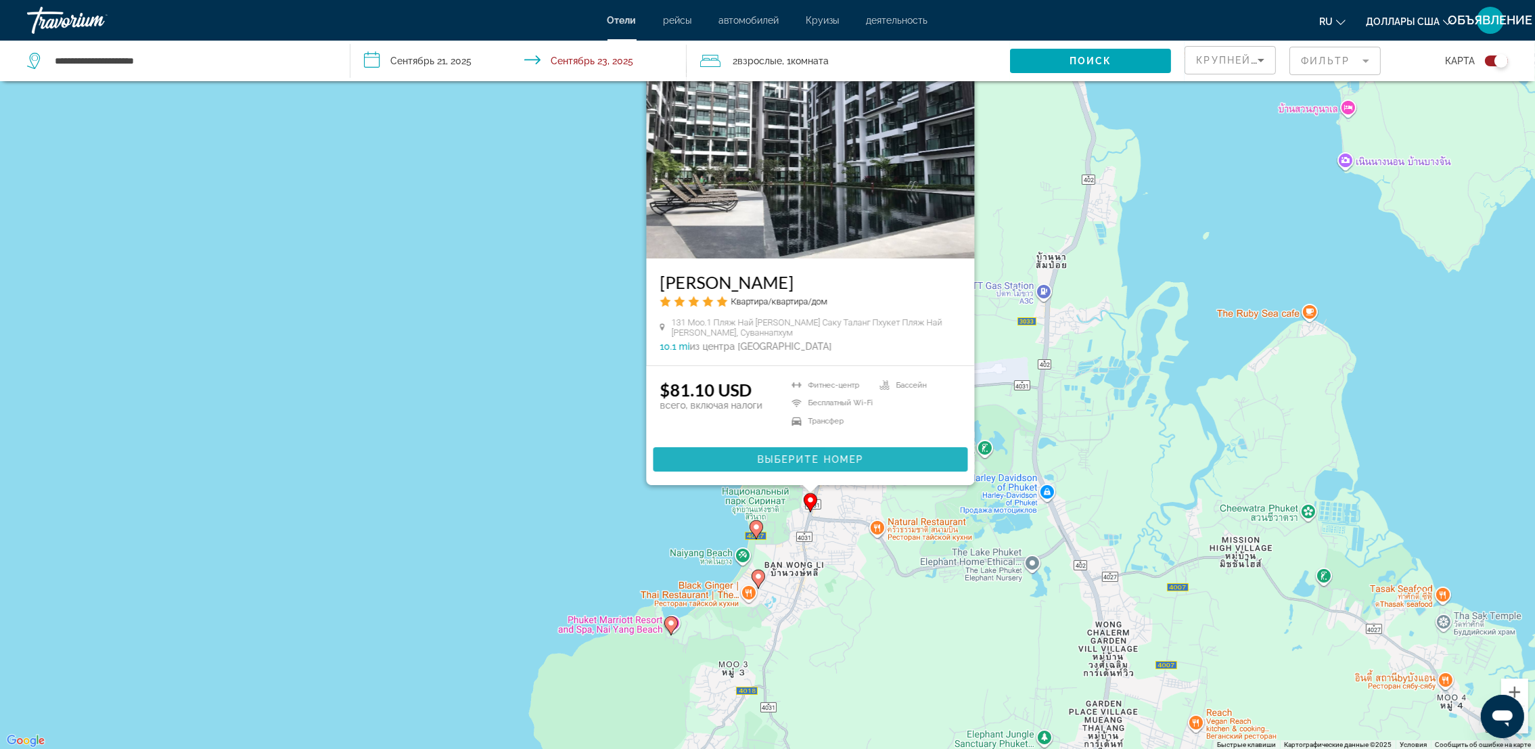
click at [856, 451] on span "Основное содержание" at bounding box center [810, 459] width 315 height 32
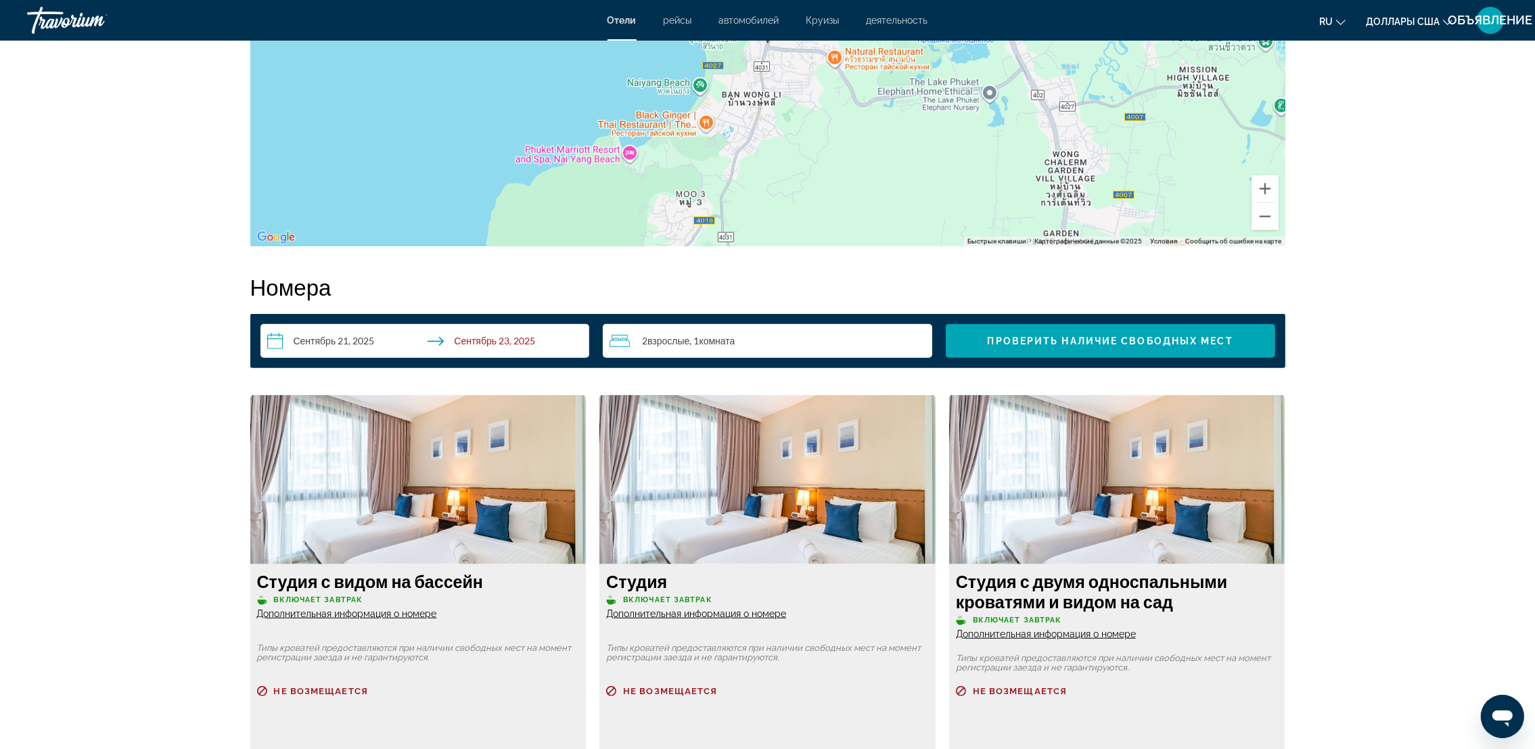
scroll to position [1656, 0]
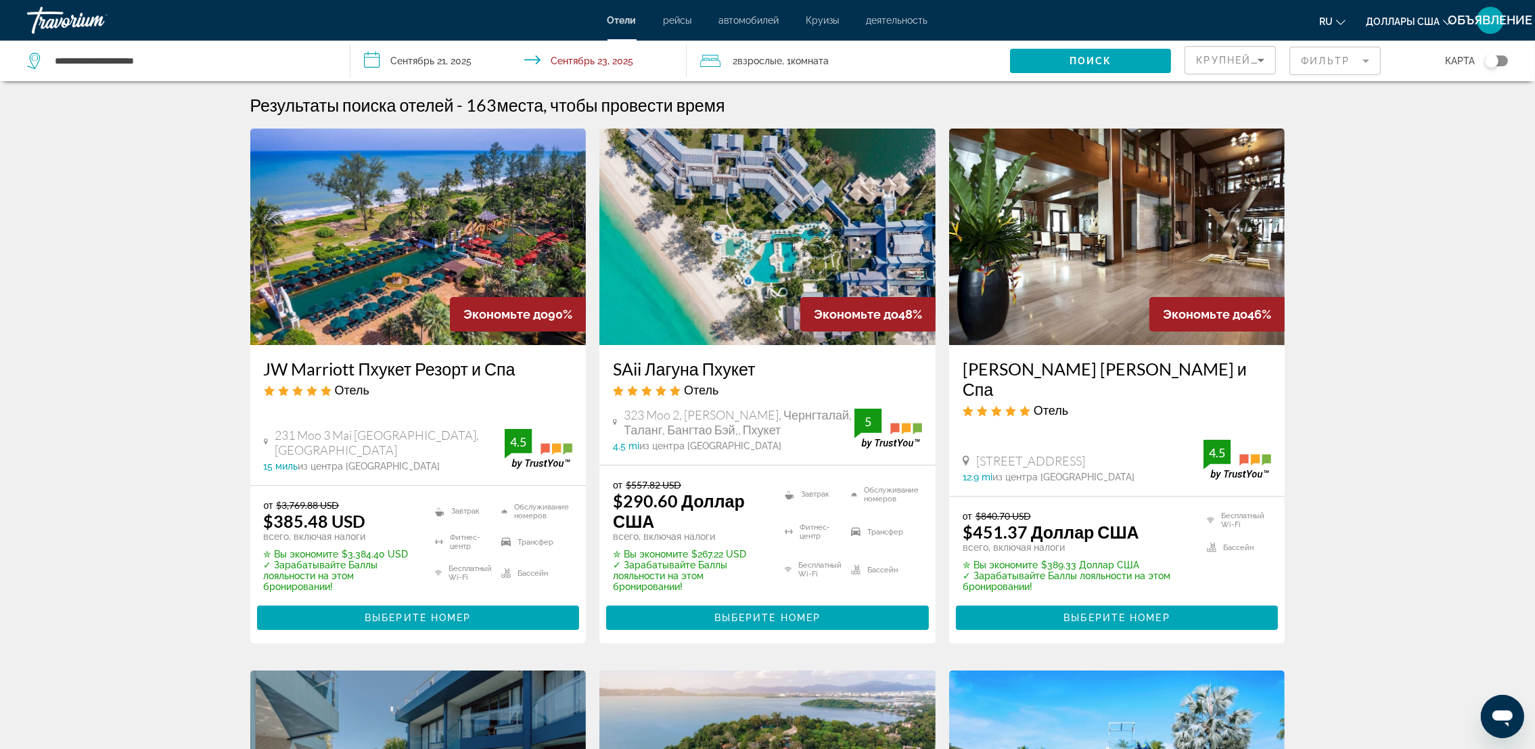
click at [1508, 64] on button "Переключить карту" at bounding box center [1491, 61] width 33 height 12
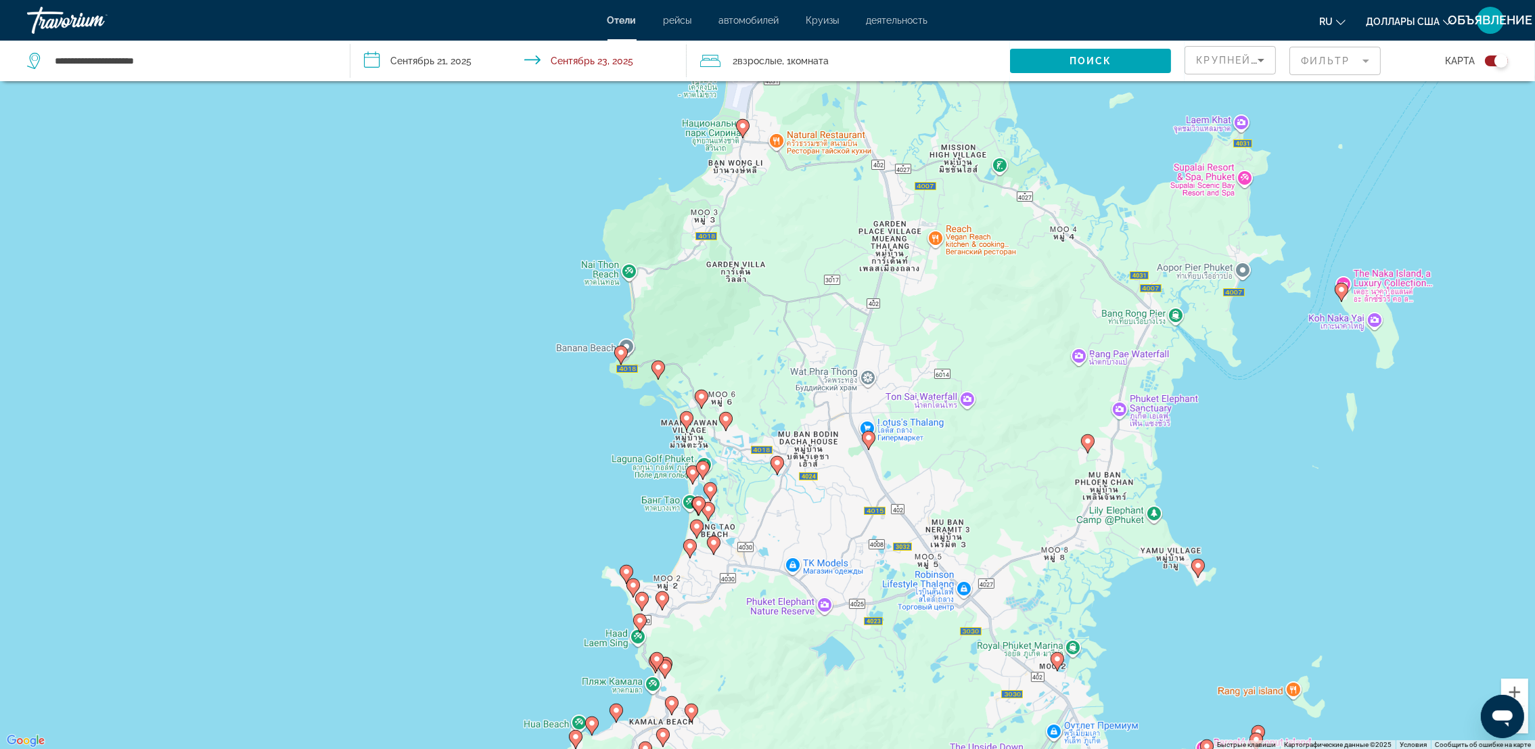
drag, startPoint x: 714, startPoint y: 229, endPoint x: 713, endPoint y: 757, distance: 527.8
click at [713, 669] on html "**********" at bounding box center [767, 293] width 1535 height 749
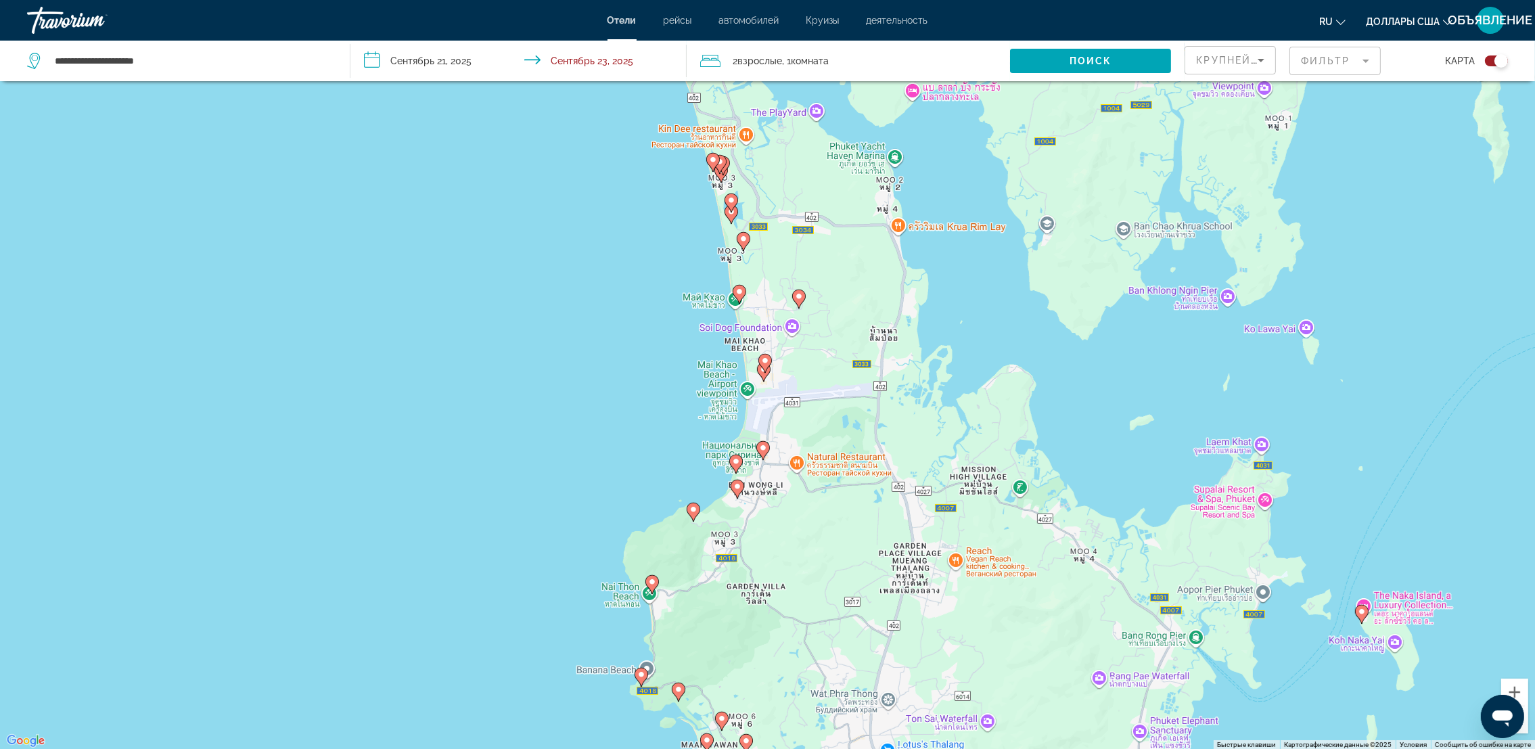
drag, startPoint x: 791, startPoint y: 421, endPoint x: 809, endPoint y: 801, distance: 380.1
click at [809, 669] on html "**********" at bounding box center [767, 293] width 1535 height 749
click at [765, 372] on gmp-advanced-marker "Основное содержание" at bounding box center [766, 363] width 14 height 20
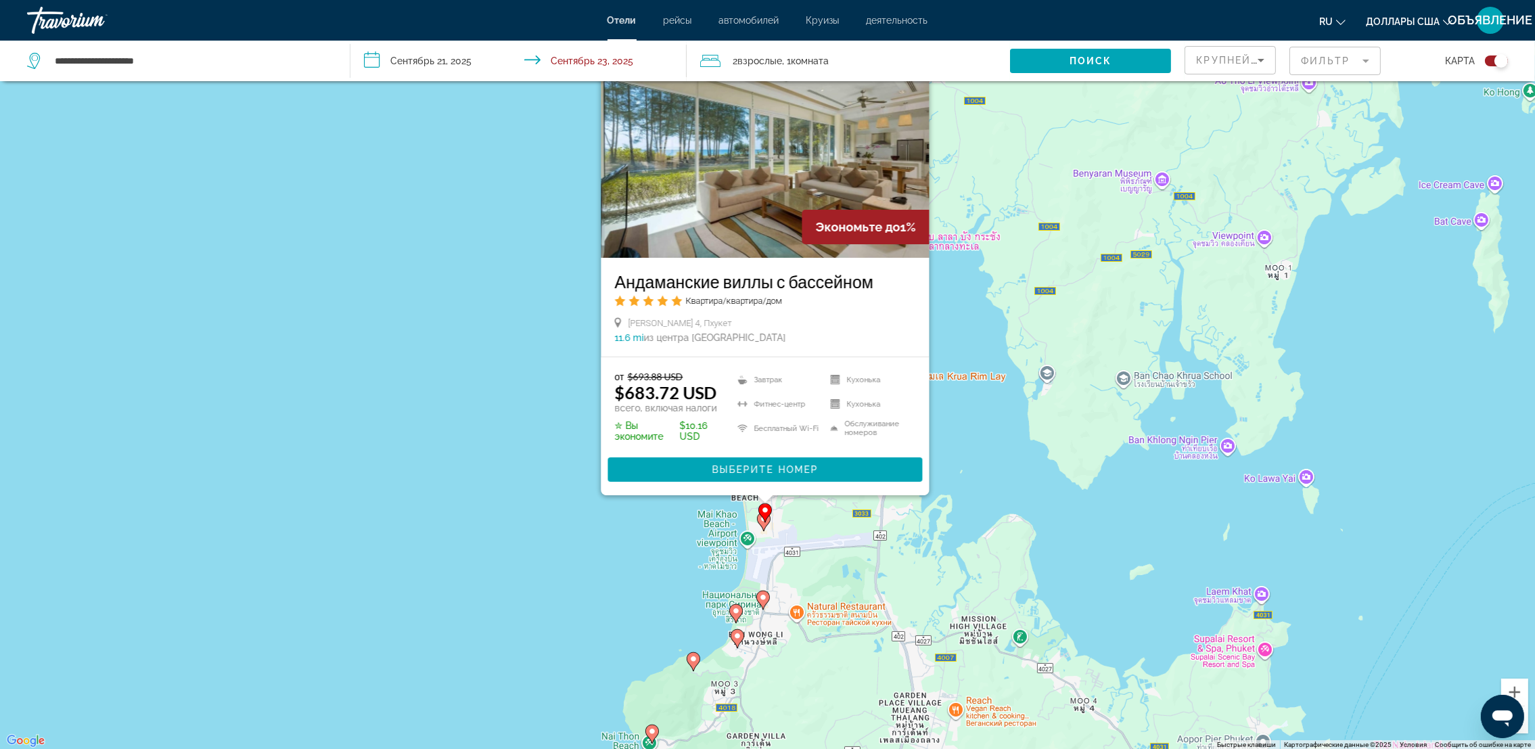
click at [761, 525] on icon "Основное содержание" at bounding box center [764, 521] width 14 height 19
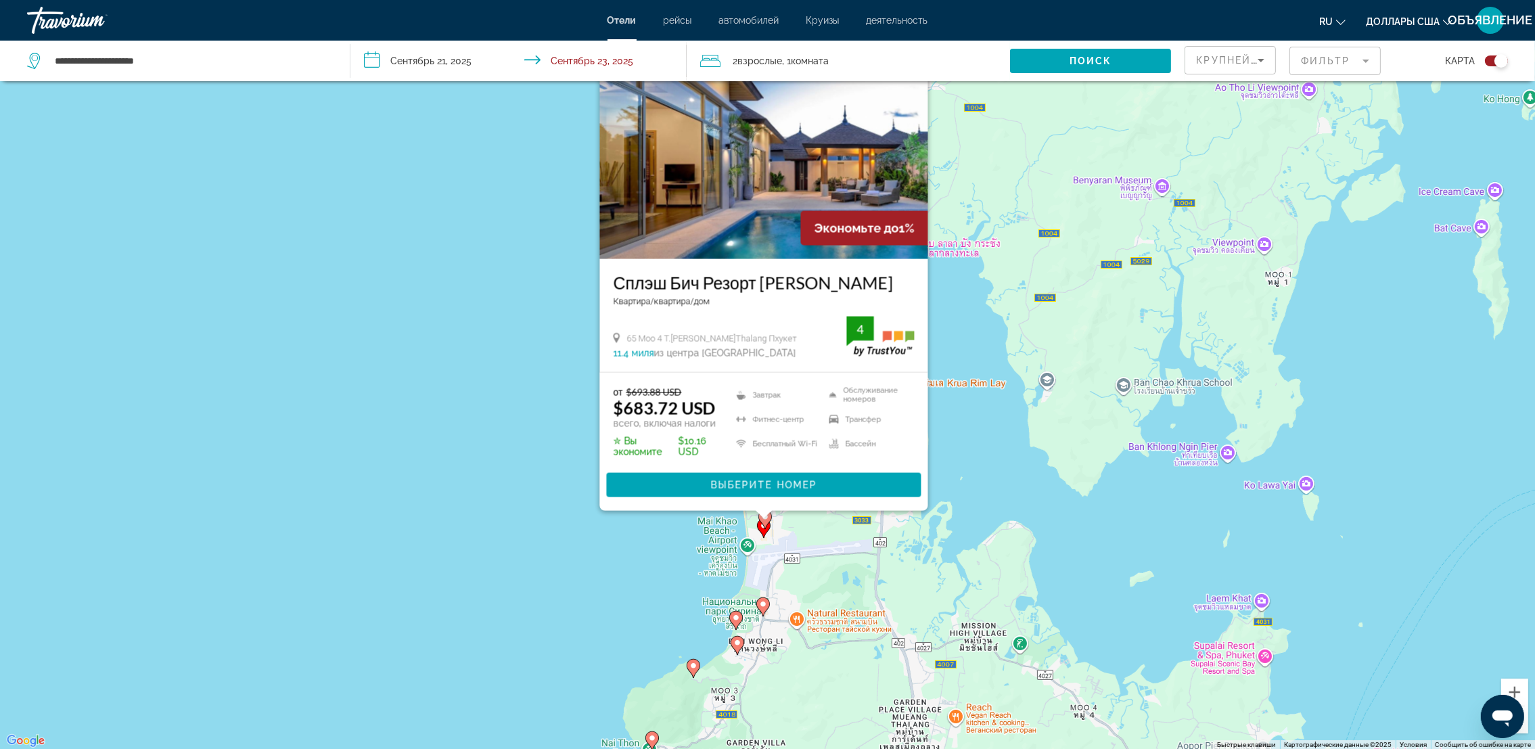
click at [732, 618] on icon "Основное содержание" at bounding box center [735, 620] width 12 height 18
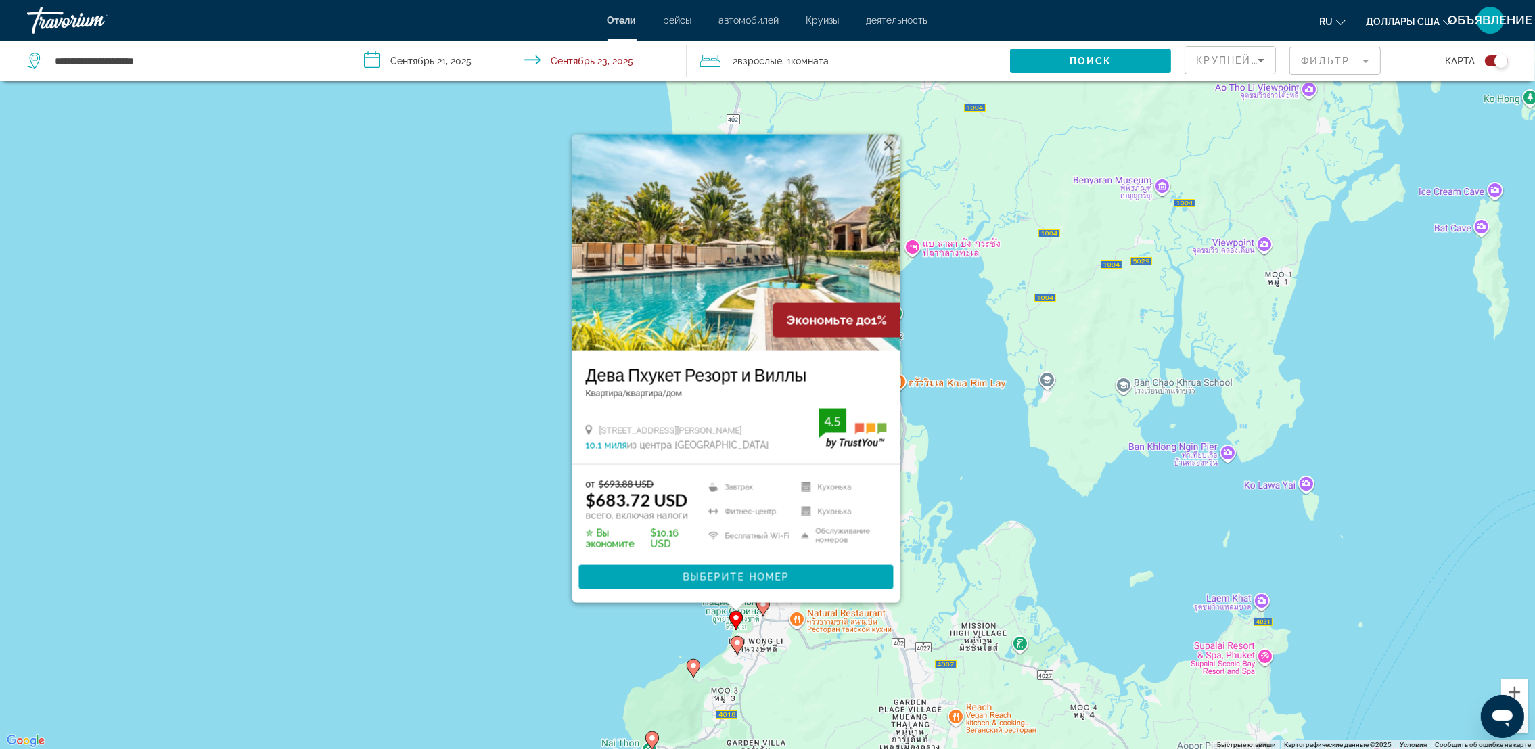
click at [736, 645] on image "Основное содержание" at bounding box center [738, 643] width 8 height 8
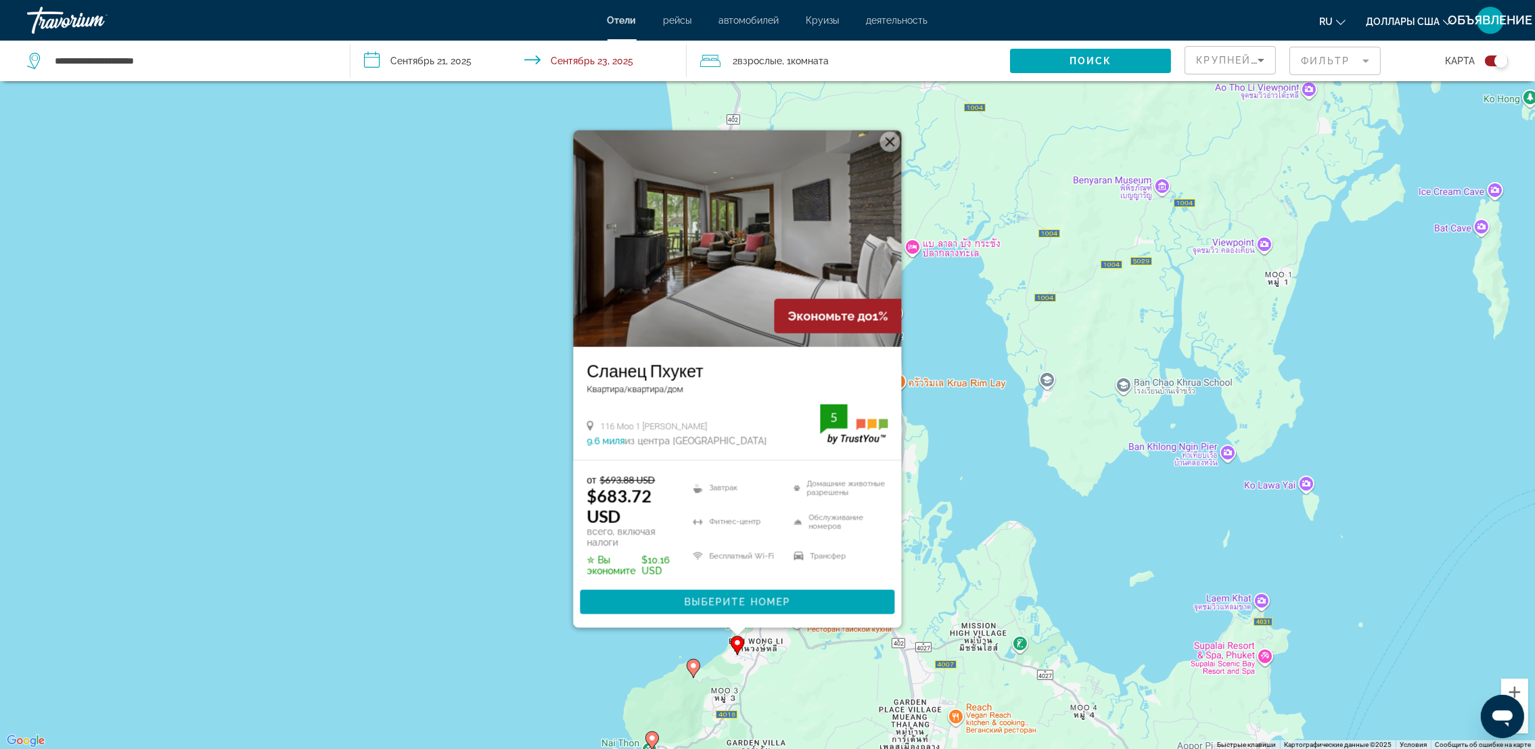
click at [696, 670] on icon "Основное содержание" at bounding box center [693, 668] width 12 height 18
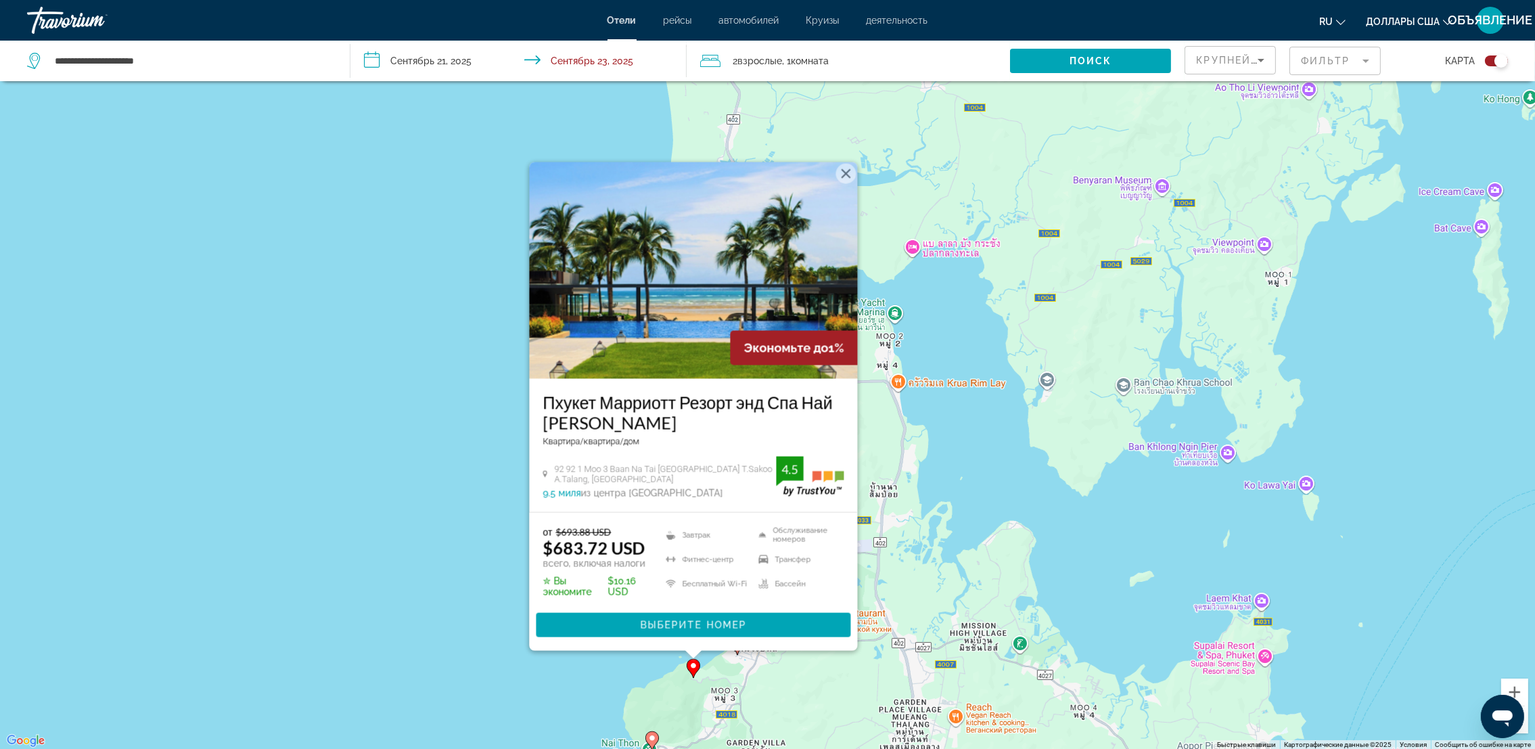
click at [818, 677] on div "Чтобы активировать перетаскивание с помощью клавиатуры, нажмите Alt + Ввод. Пос…" at bounding box center [767, 375] width 1535 height 749
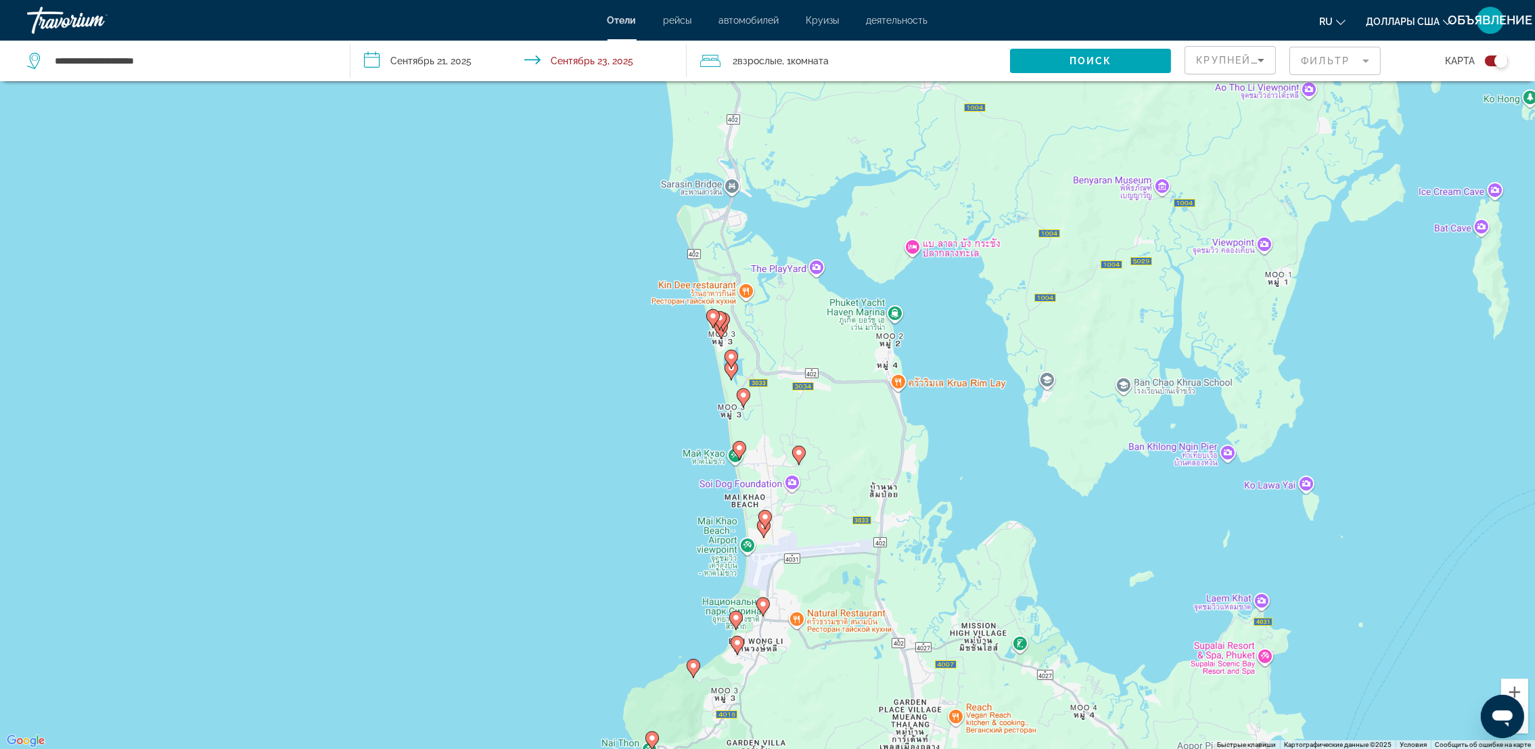
click at [764, 531] on icon "Основное содержание" at bounding box center [763, 528] width 12 height 18
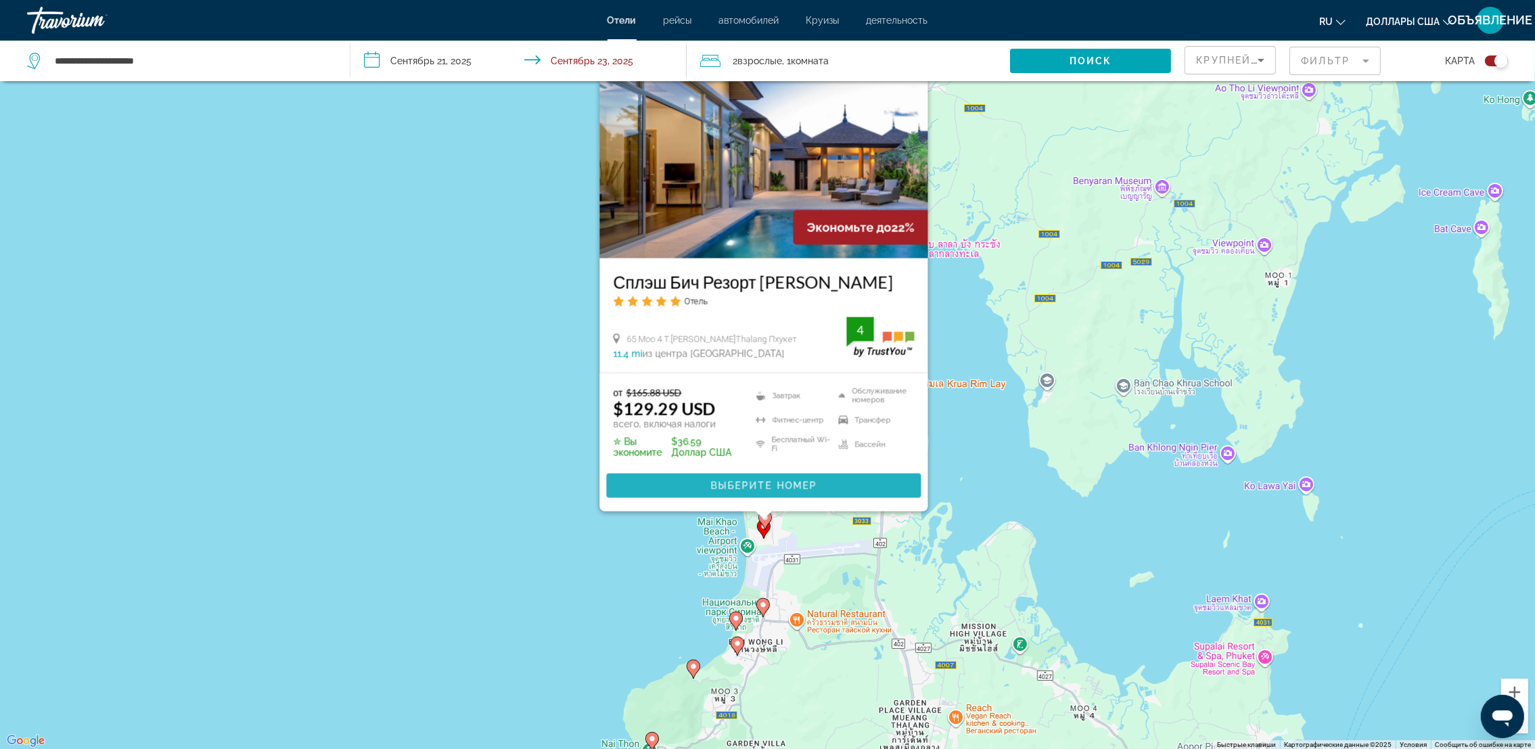
click at [802, 482] on span "Выберите номер" at bounding box center [764, 485] width 106 height 11
